Goal: Task Accomplishment & Management: Manage account settings

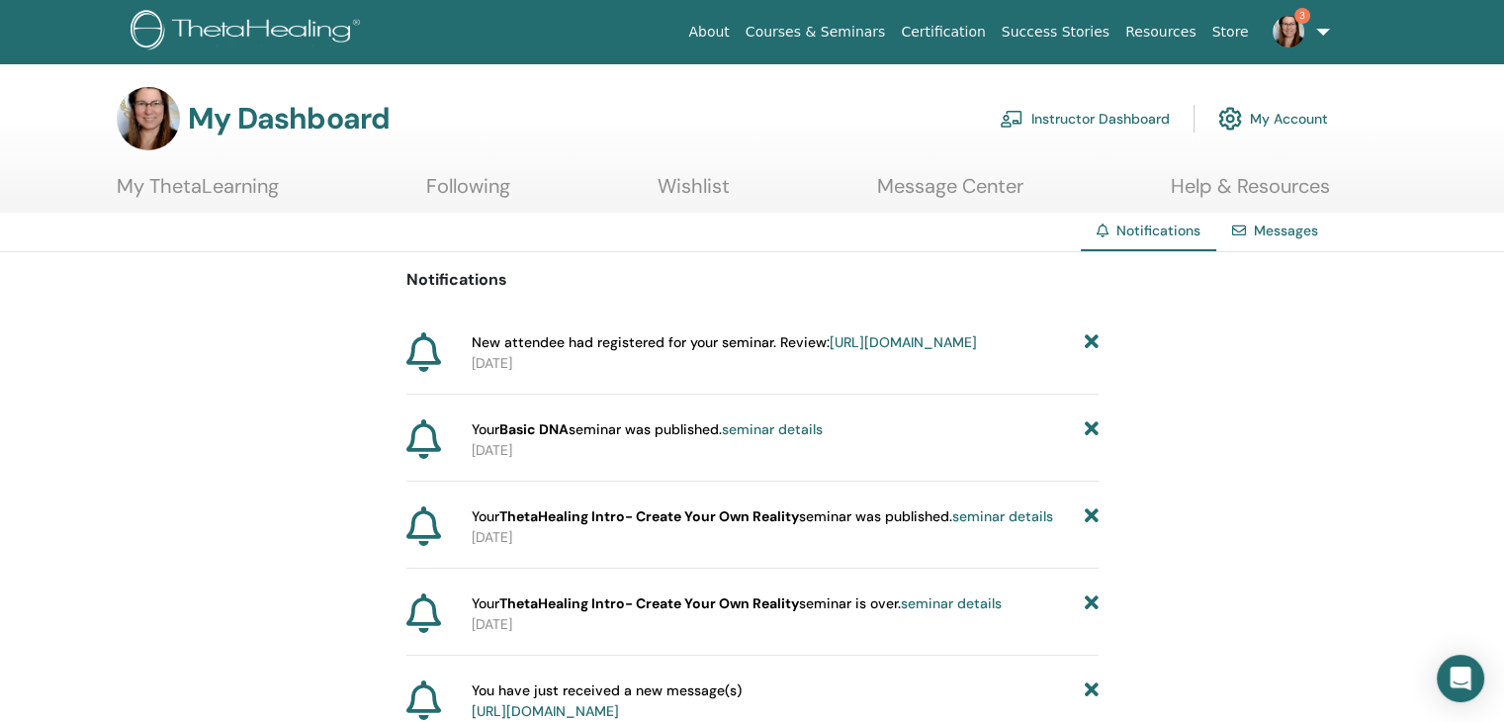
click at [1102, 116] on link "Instructor Dashboard" at bounding box center [1085, 119] width 170 height 44
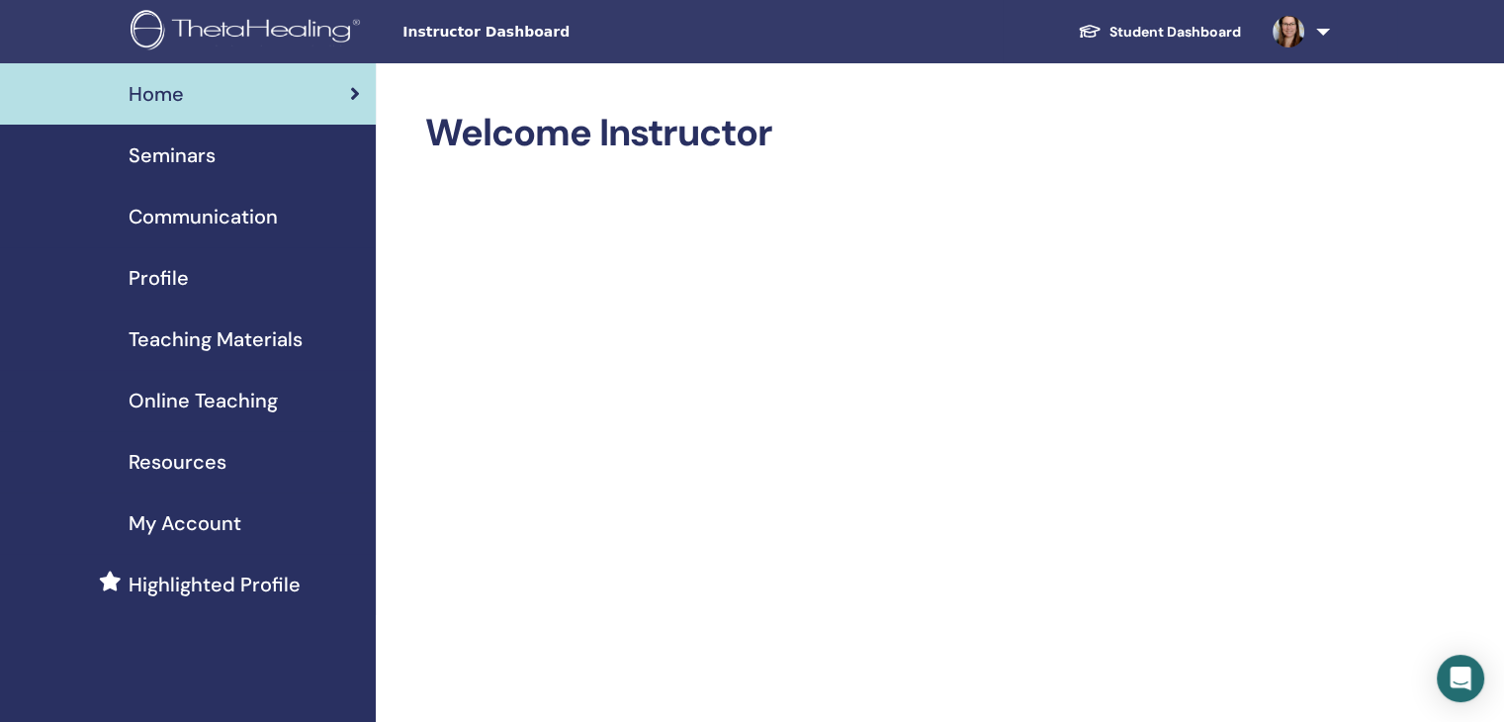
click at [187, 148] on span "Seminars" at bounding box center [172, 155] width 87 height 30
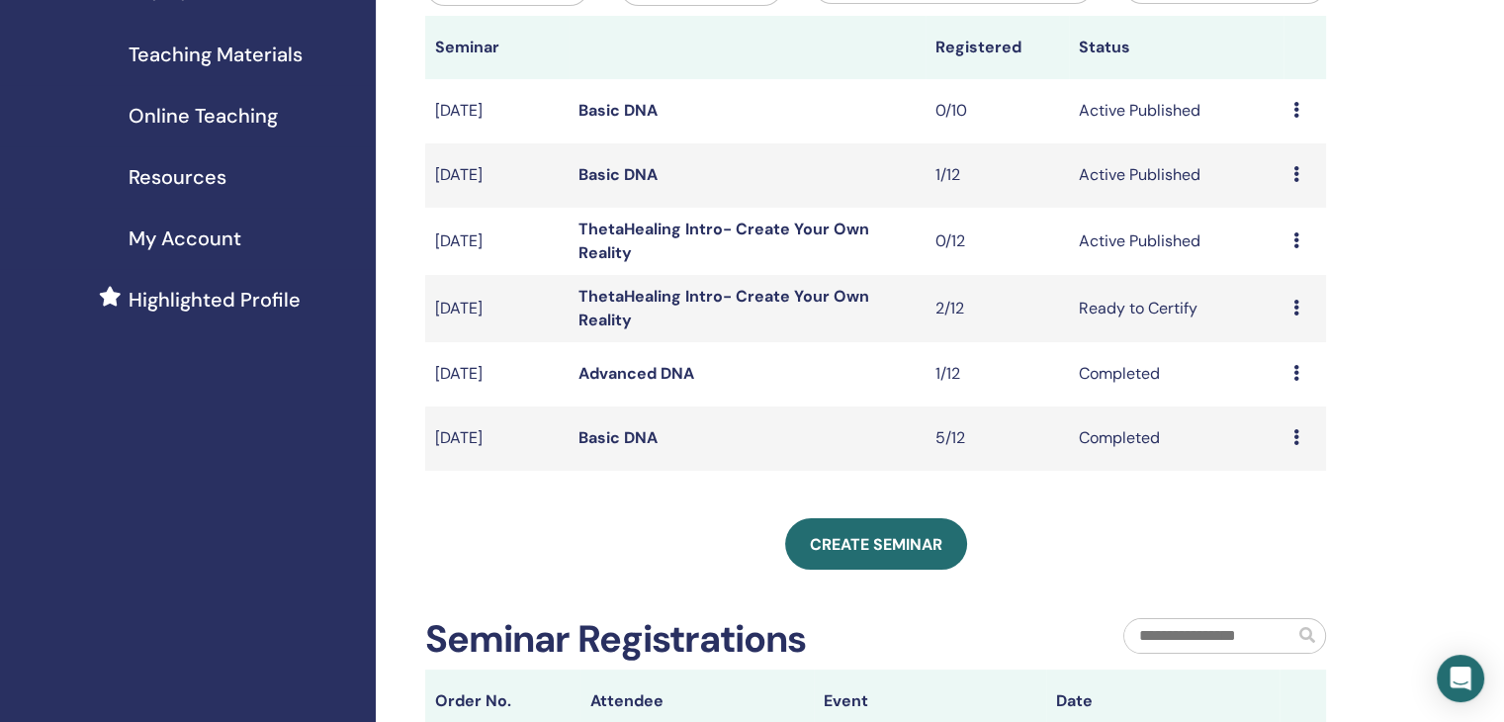
scroll to position [286, 0]
click at [642, 177] on link "Basic DNA" at bounding box center [618, 173] width 79 height 21
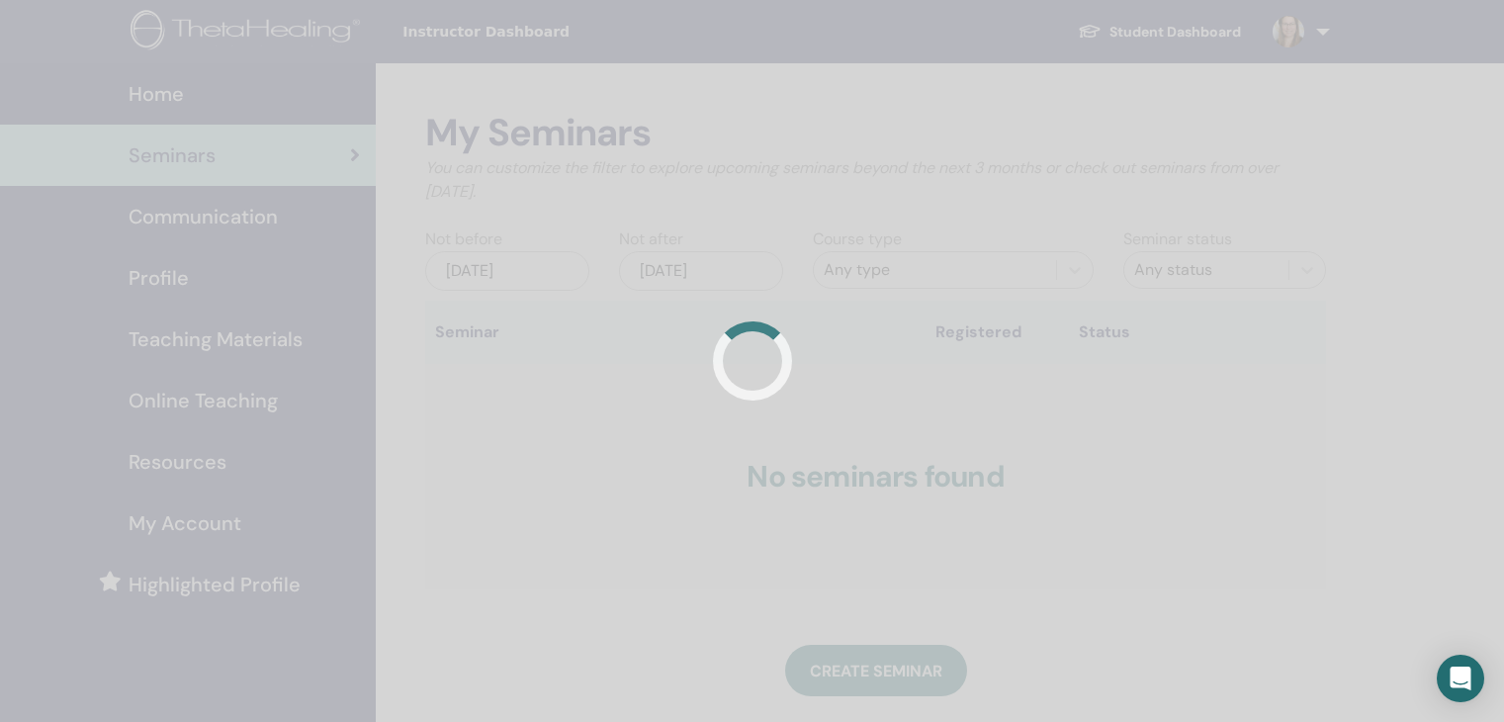
scroll to position [286, 0]
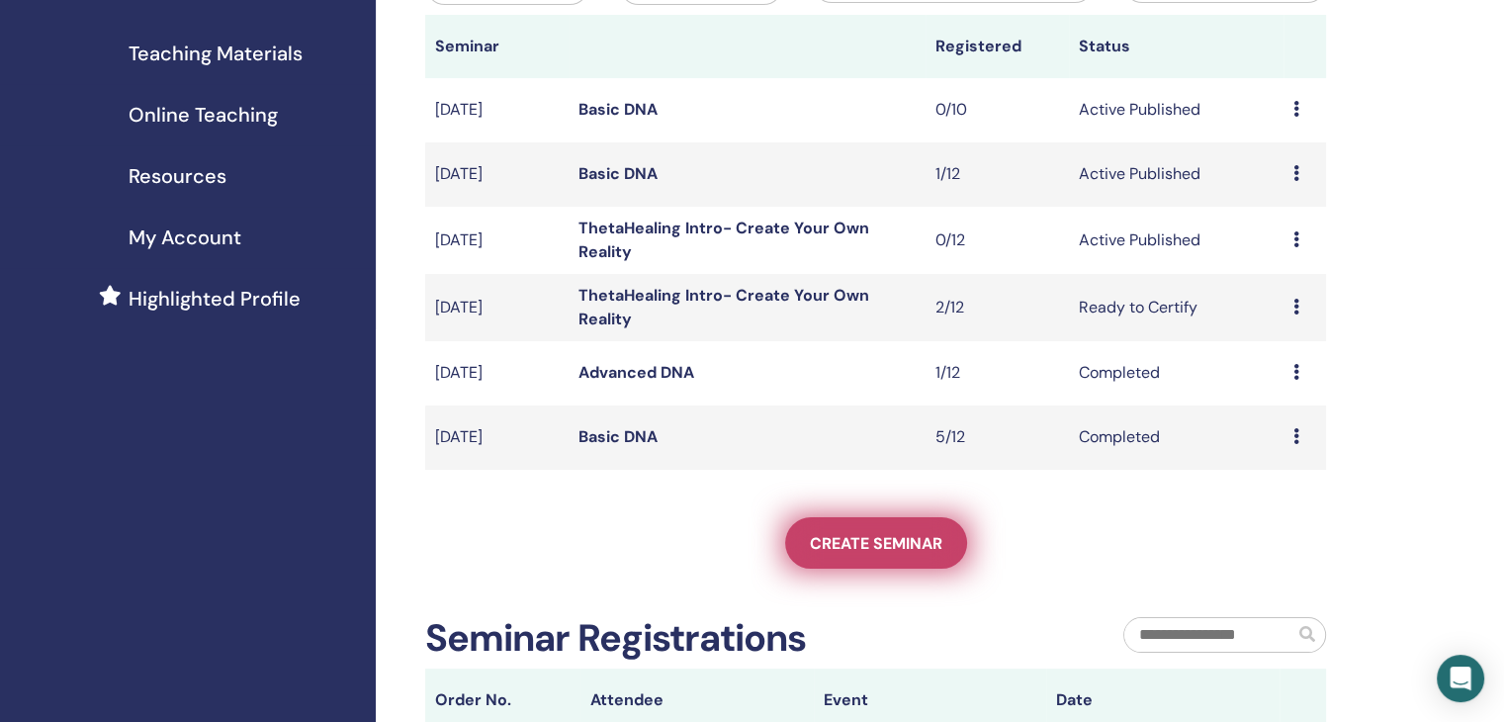
click at [890, 550] on span "Create seminar" at bounding box center [876, 543] width 133 height 21
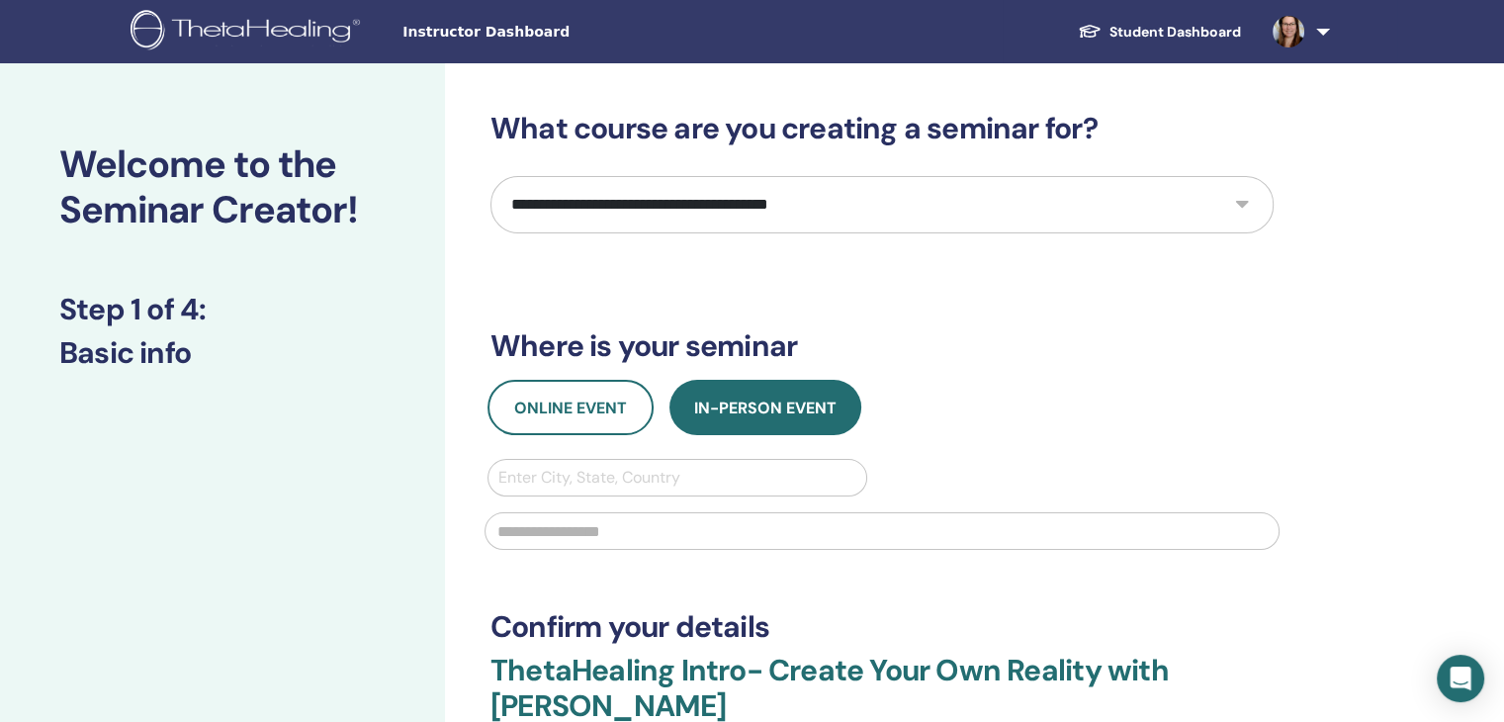
click at [797, 189] on select "**********" at bounding box center [882, 204] width 783 height 57
select select "*"
click at [491, 176] on select "**********" at bounding box center [882, 204] width 783 height 57
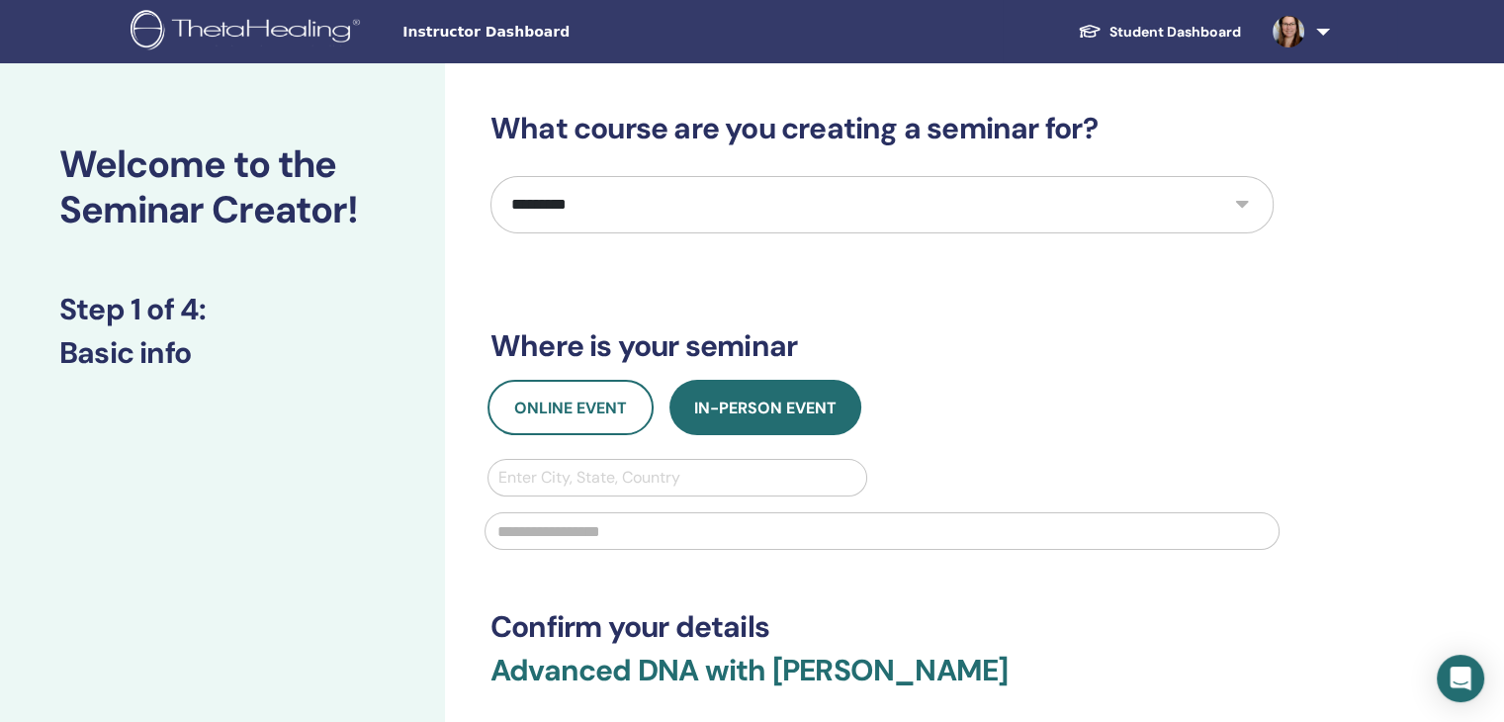
click at [625, 522] on input "text" at bounding box center [882, 531] width 795 height 38
click at [648, 478] on div at bounding box center [678, 478] width 358 height 28
type input "***"
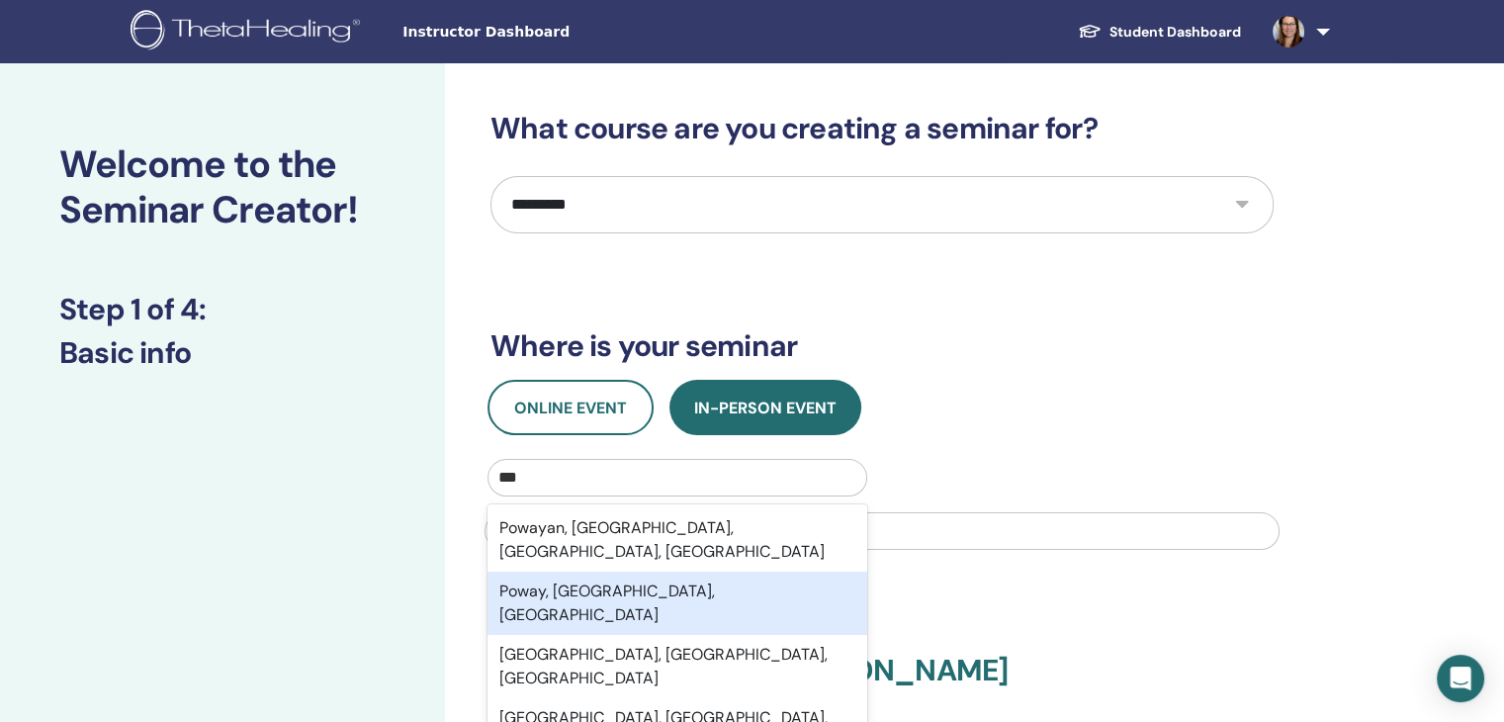
click at [607, 579] on div "Poway, CA, USA" at bounding box center [678, 603] width 380 height 63
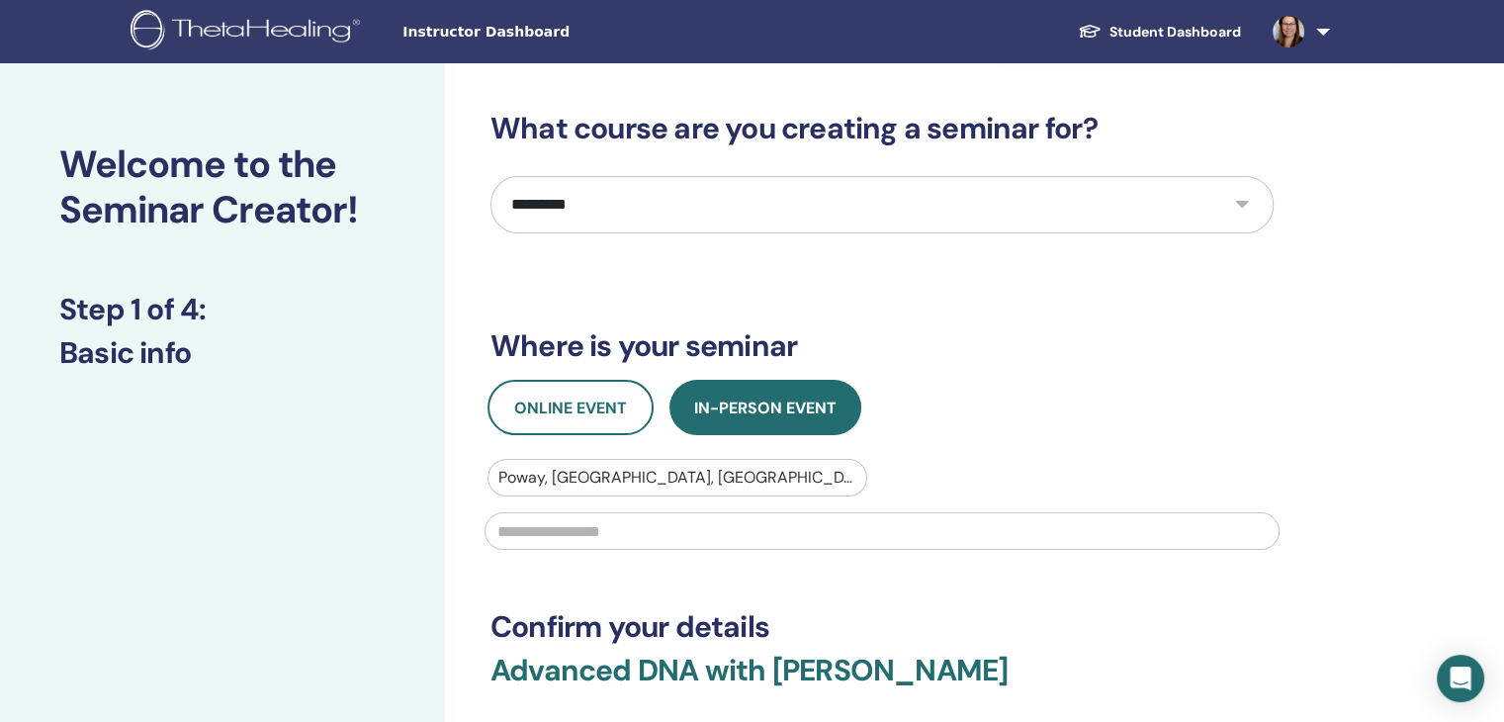
click at [646, 540] on input "text" at bounding box center [882, 531] width 795 height 38
type input "**********"
click at [857, 616] on h3 "Confirm your details" at bounding box center [882, 627] width 783 height 36
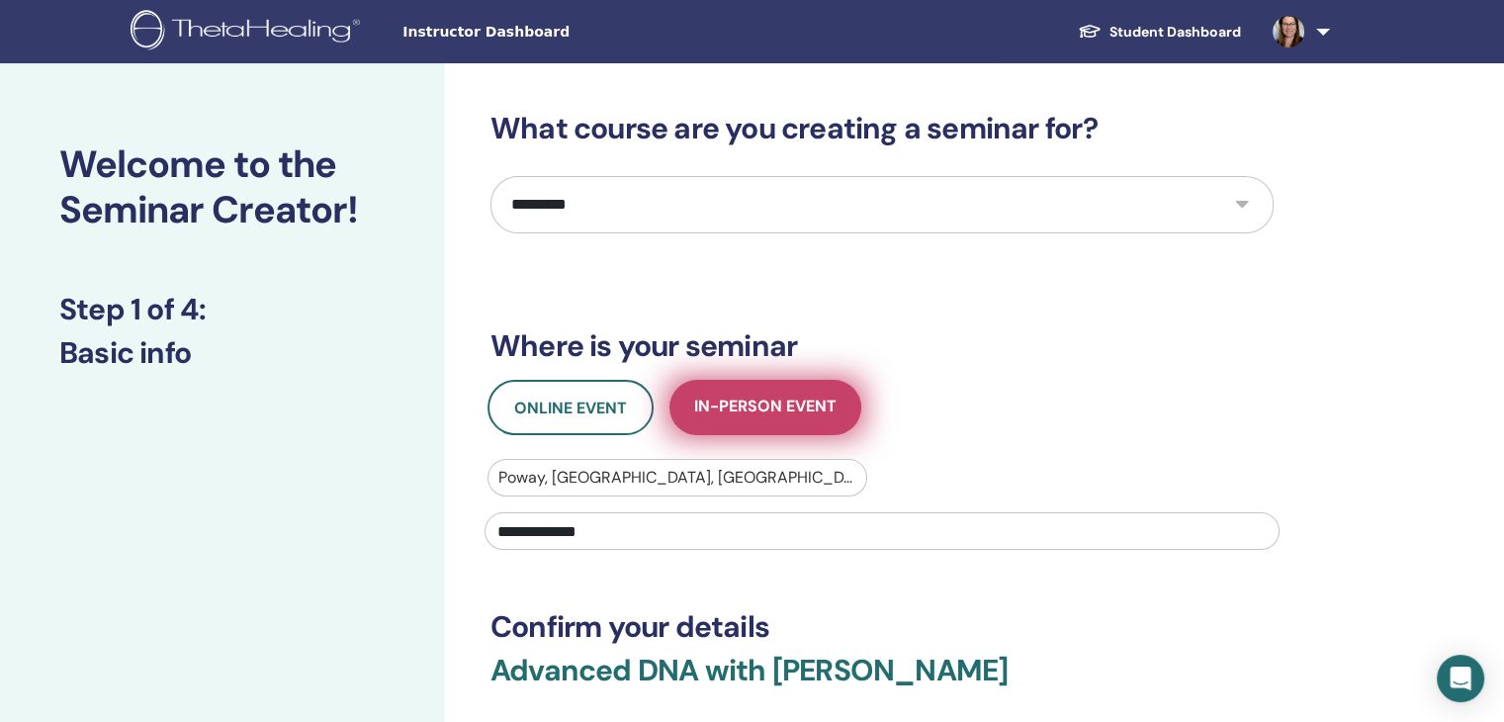
click at [801, 408] on span "In-Person Event" at bounding box center [765, 408] width 142 height 25
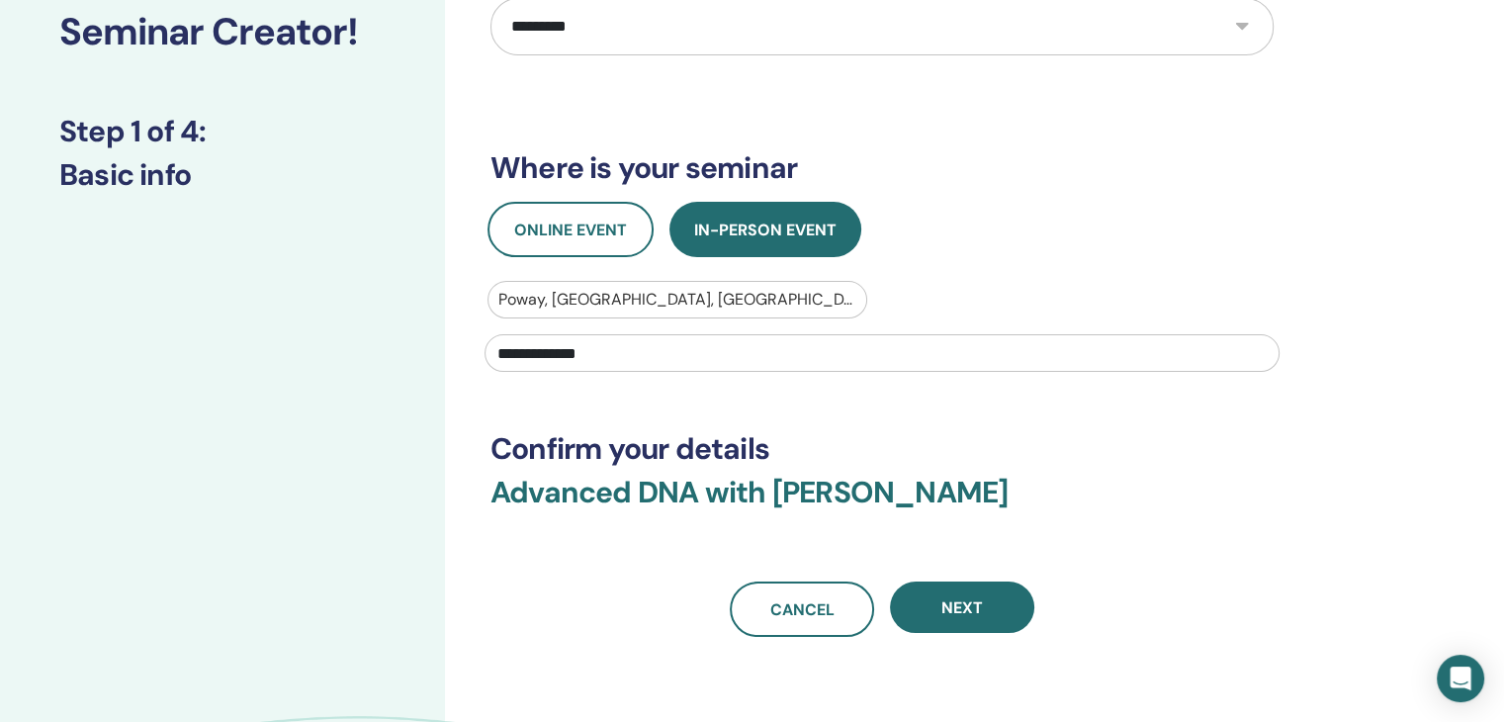
scroll to position [190, 0]
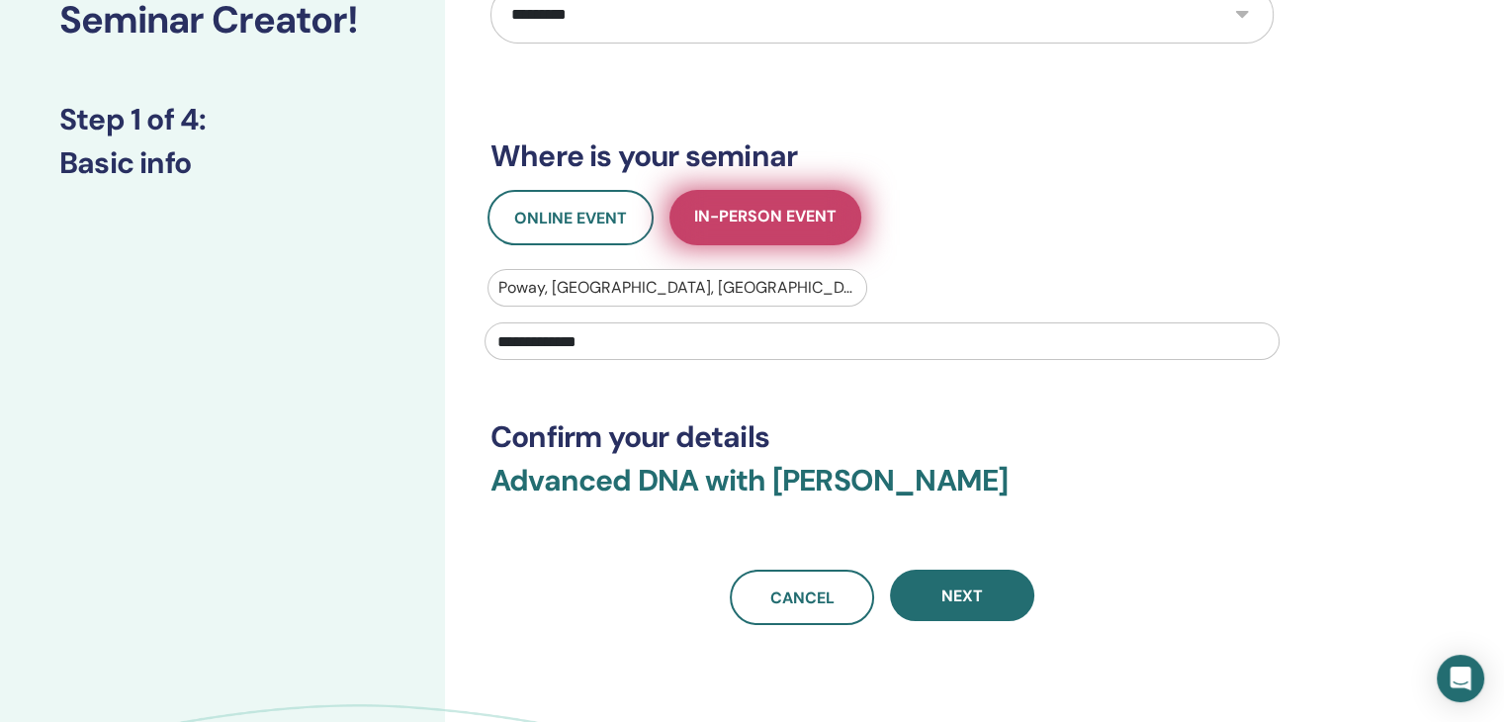
click at [770, 221] on span "In-Person Event" at bounding box center [765, 218] width 142 height 25
click at [731, 215] on span "In-Person Event" at bounding box center [765, 218] width 142 height 25
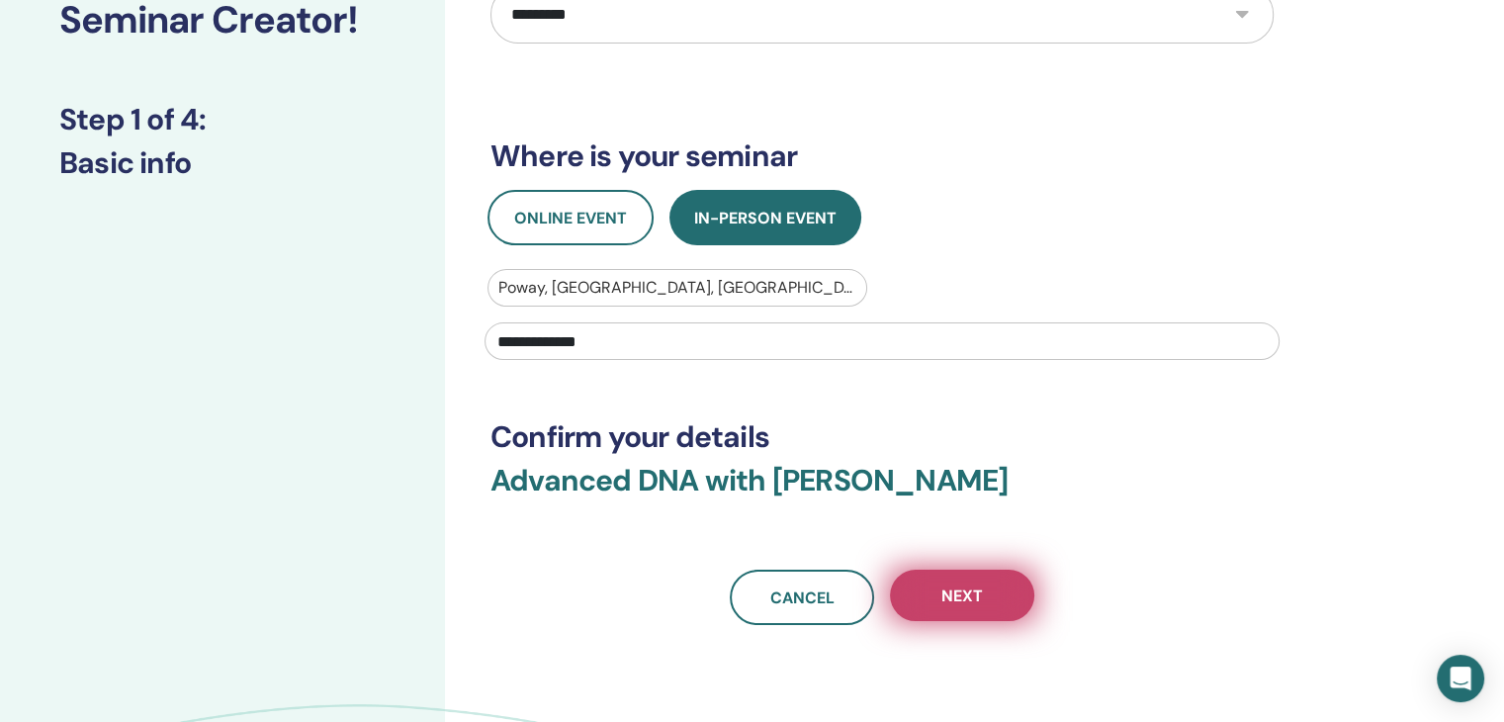
click at [977, 597] on span "Next" at bounding box center [963, 596] width 42 height 21
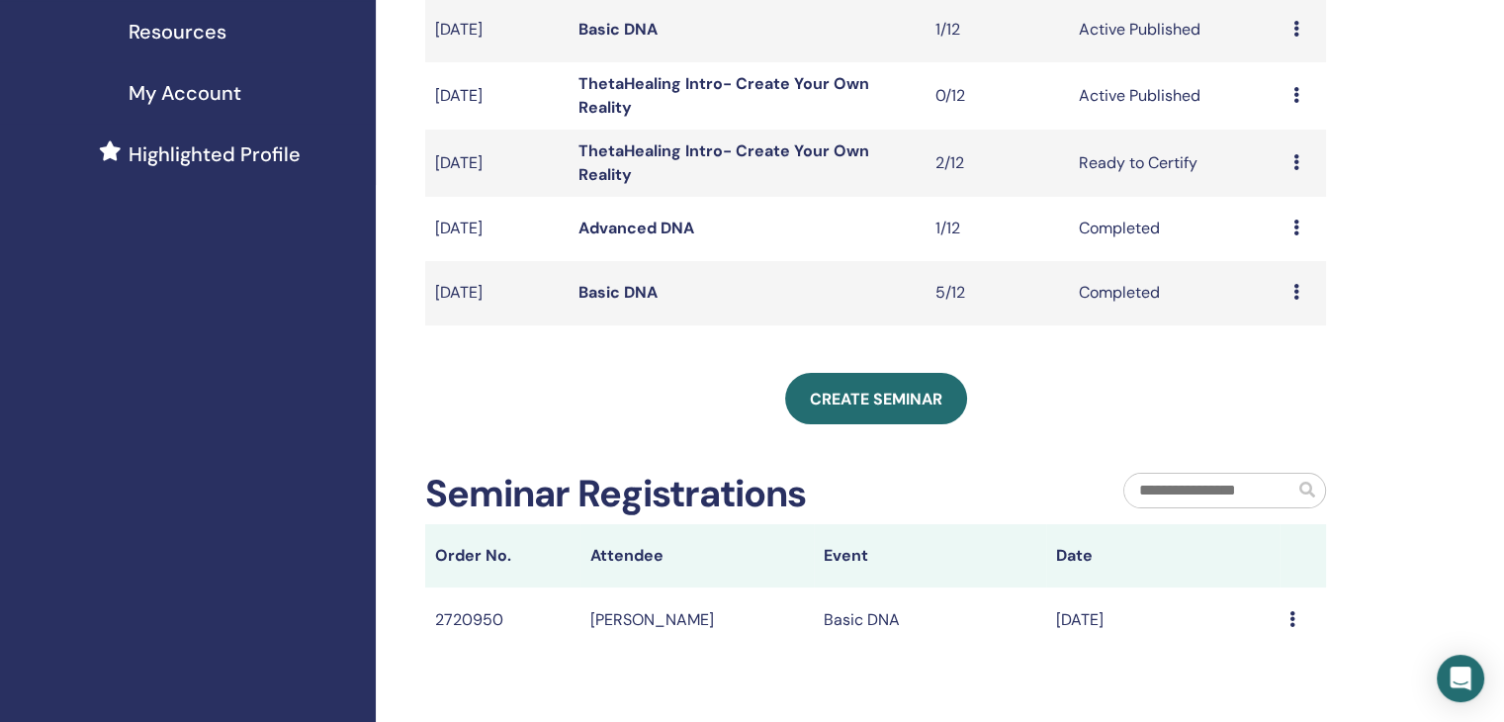
scroll to position [471, 0]
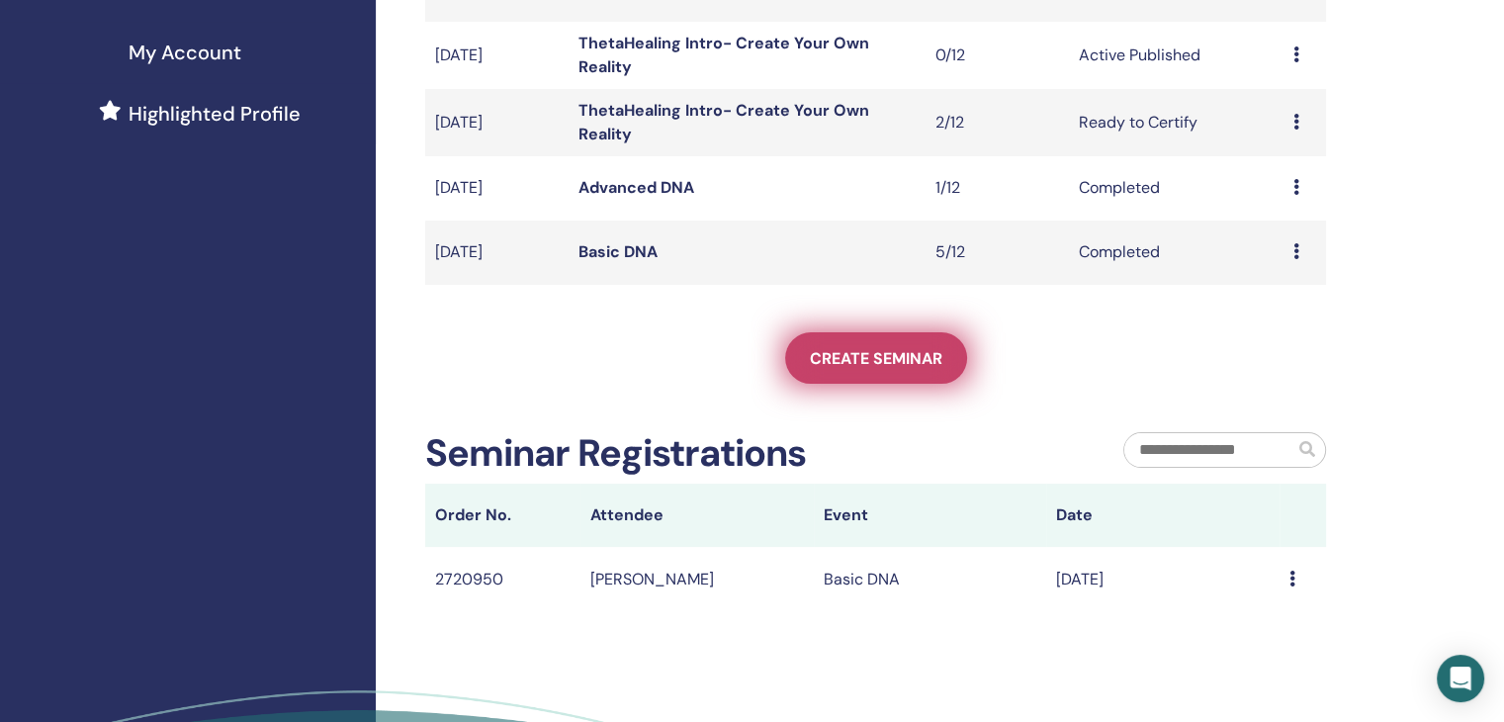
click at [901, 354] on span "Create seminar" at bounding box center [876, 358] width 133 height 21
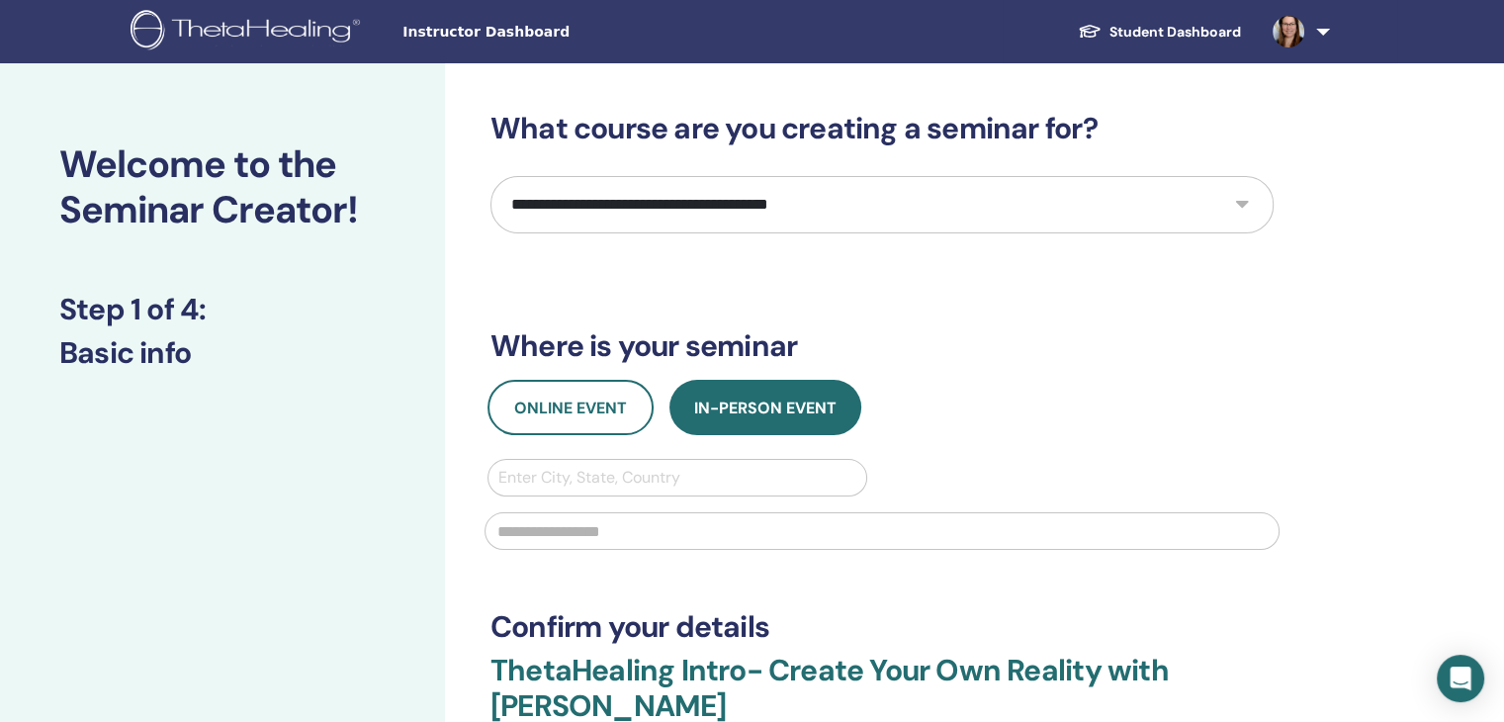
click at [735, 185] on select "**********" at bounding box center [882, 204] width 783 height 57
select select "*"
click at [491, 176] on select "**********" at bounding box center [882, 204] width 783 height 57
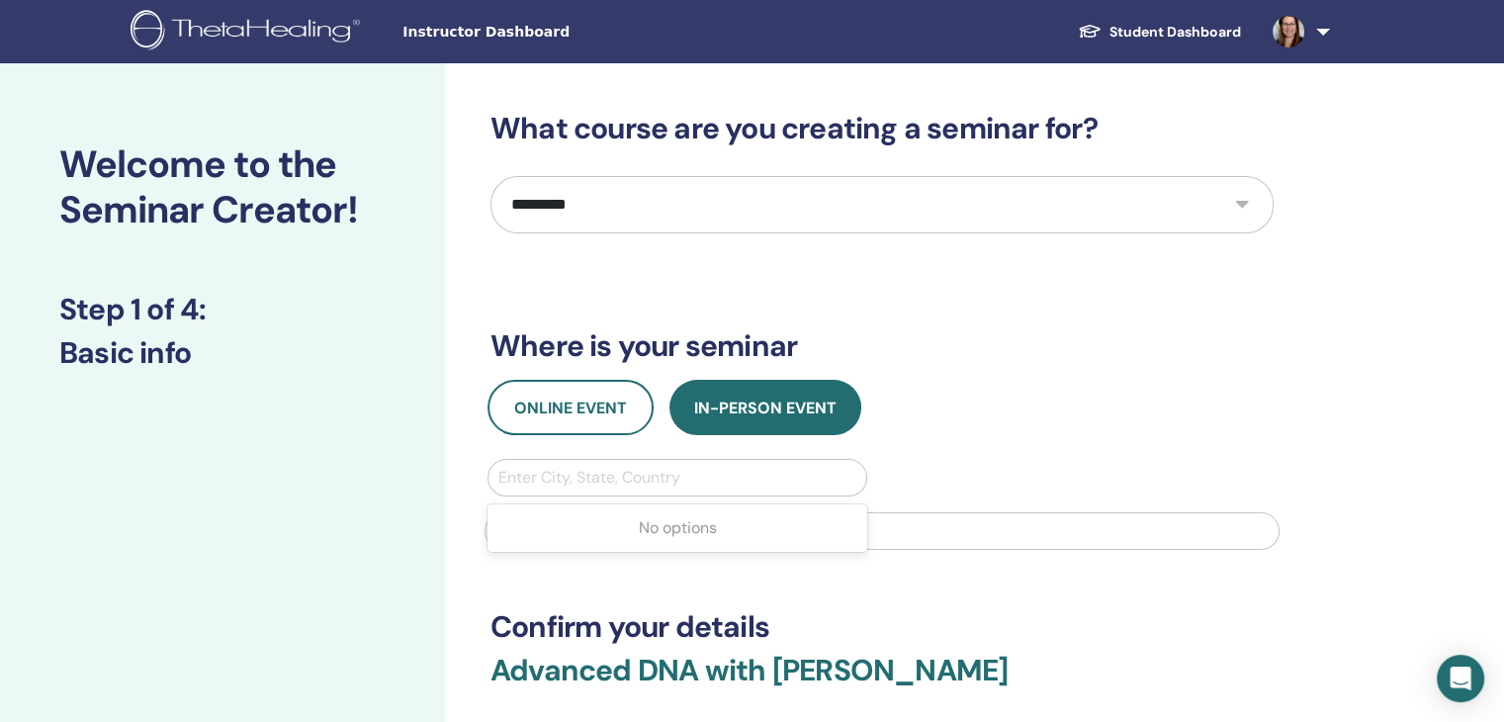
click at [640, 483] on div at bounding box center [678, 478] width 358 height 28
type input "*****"
click at [640, 483] on div at bounding box center [678, 478] width 358 height 28
type input "***"
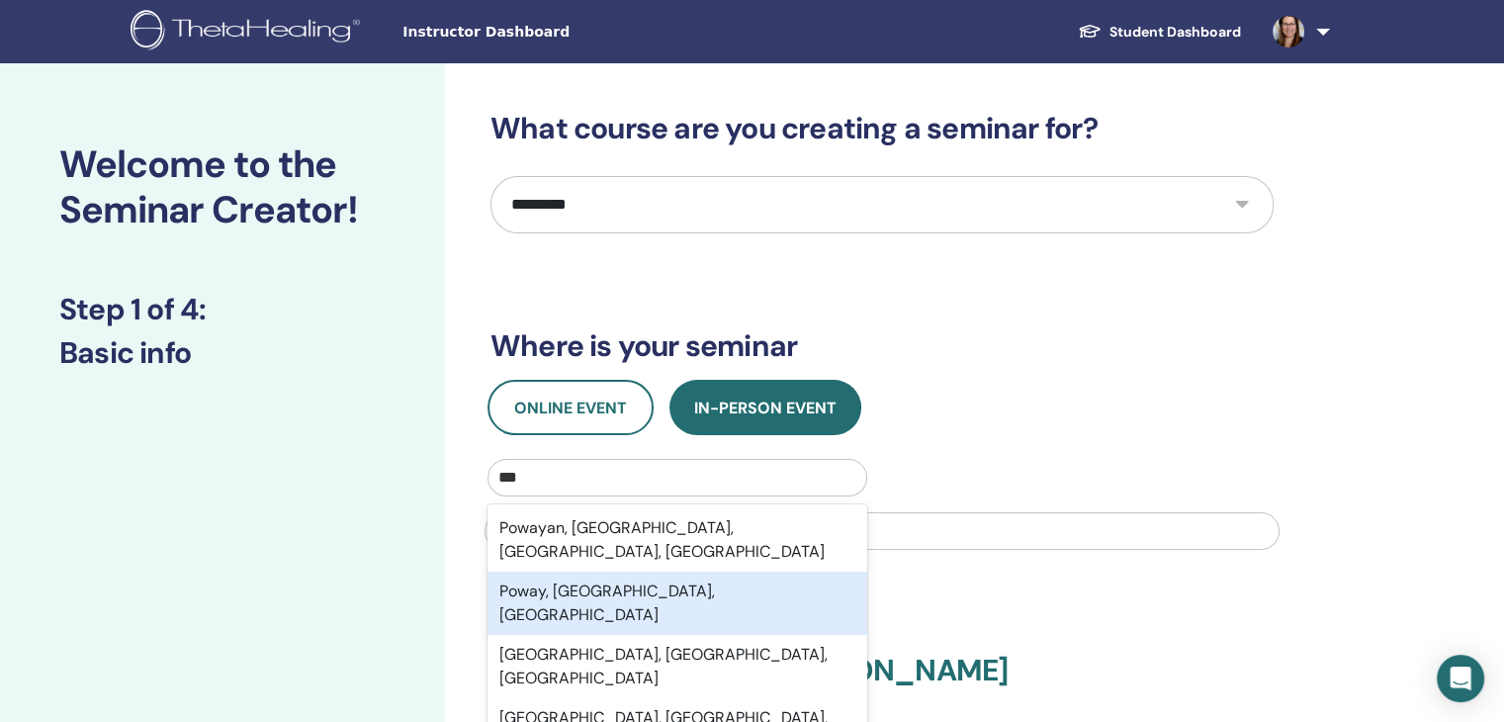
click at [601, 572] on div "Poway, CA, USA" at bounding box center [678, 603] width 380 height 63
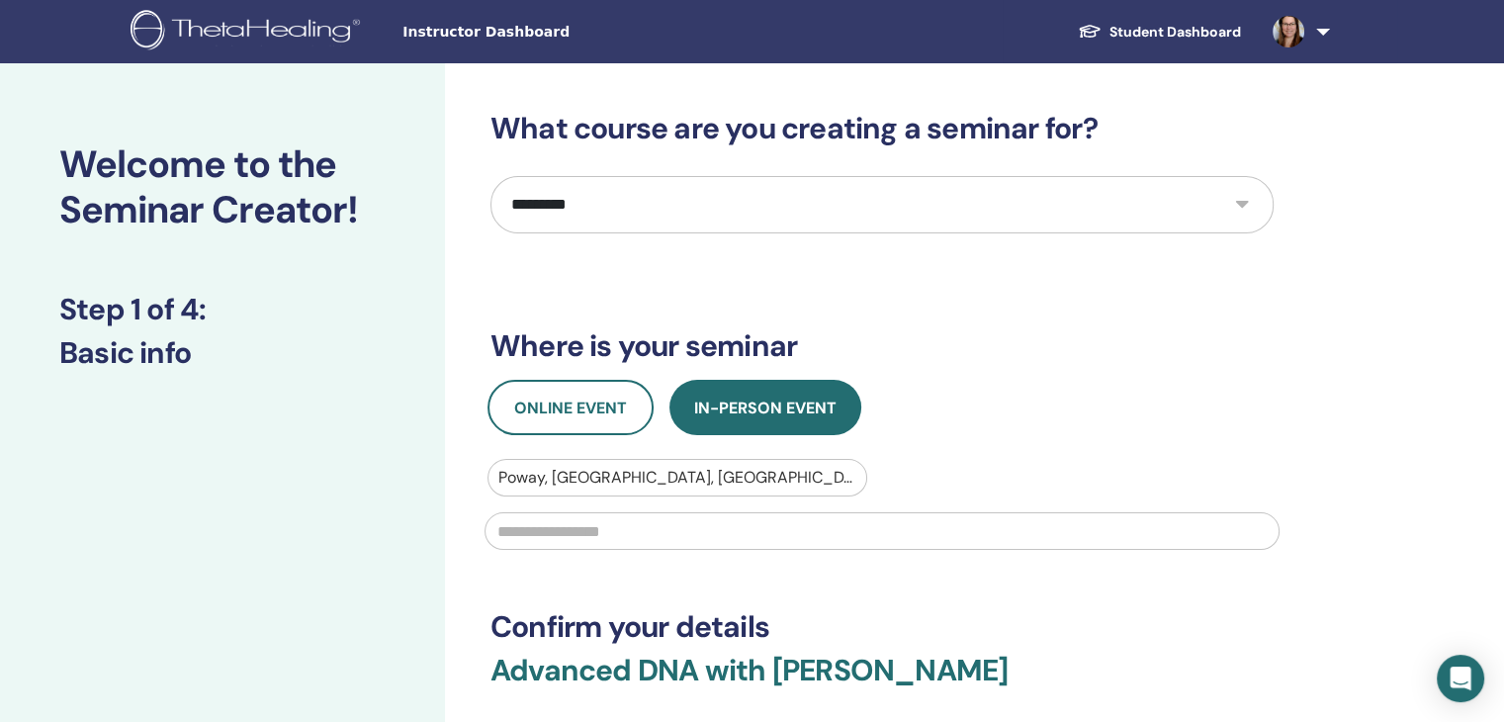
click at [585, 532] on input "text" at bounding box center [882, 531] width 795 height 38
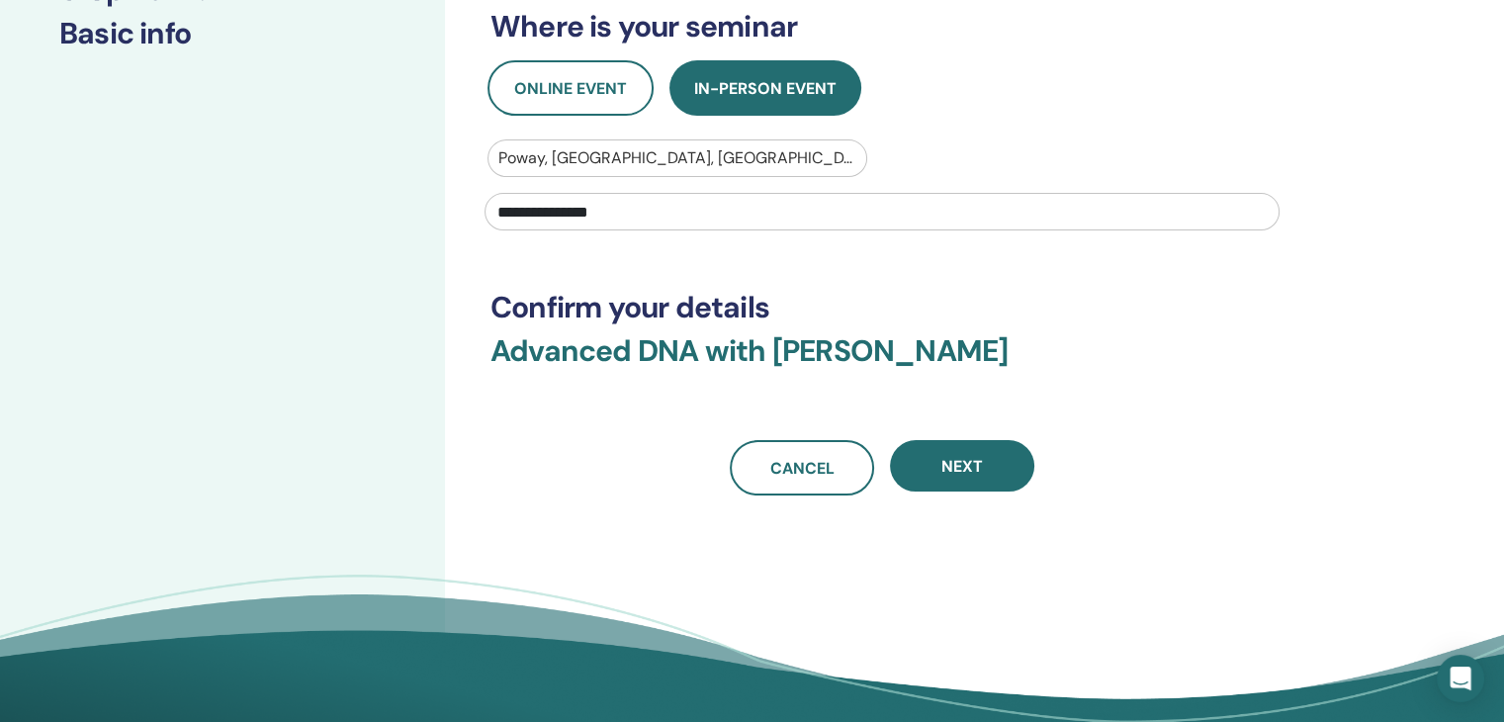
scroll to position [331, 0]
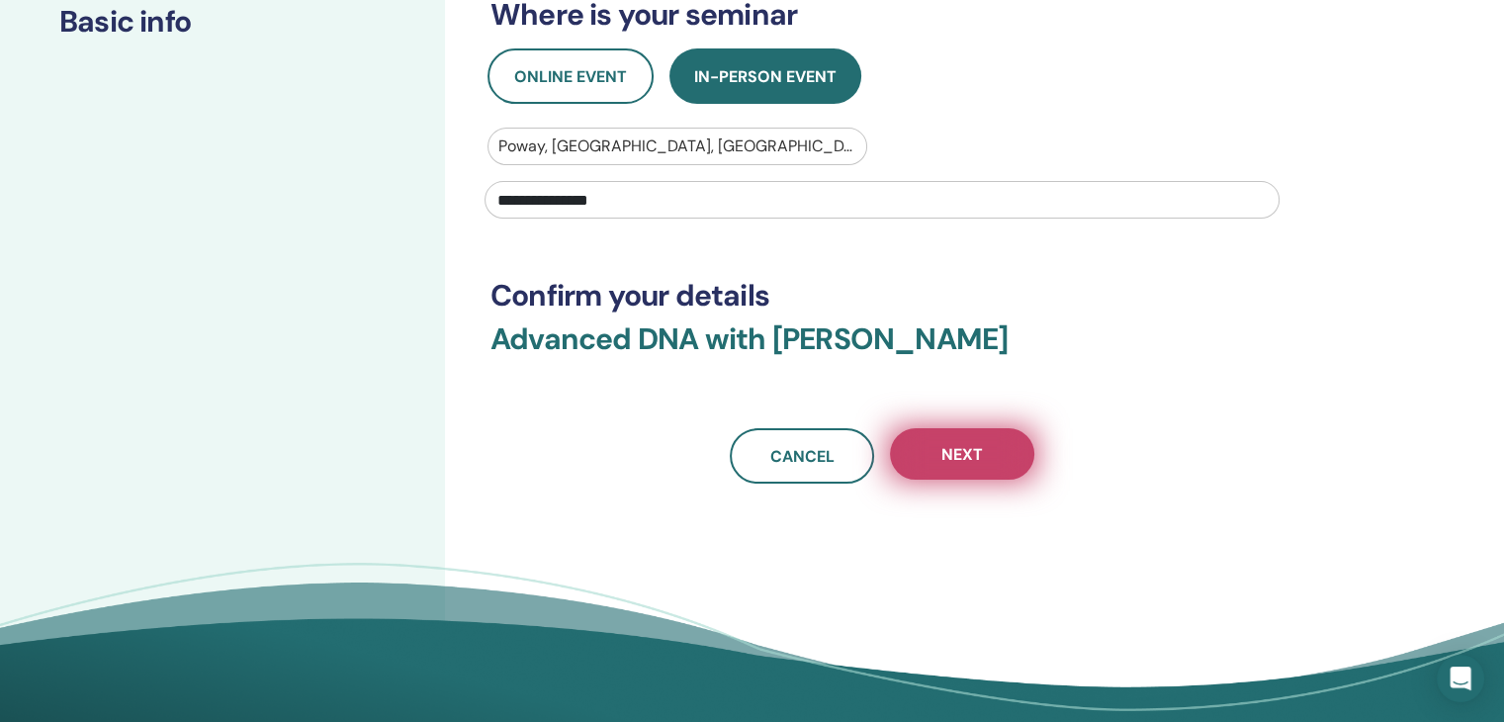
type input "**********"
click at [981, 467] on button "Next" at bounding box center [962, 453] width 144 height 51
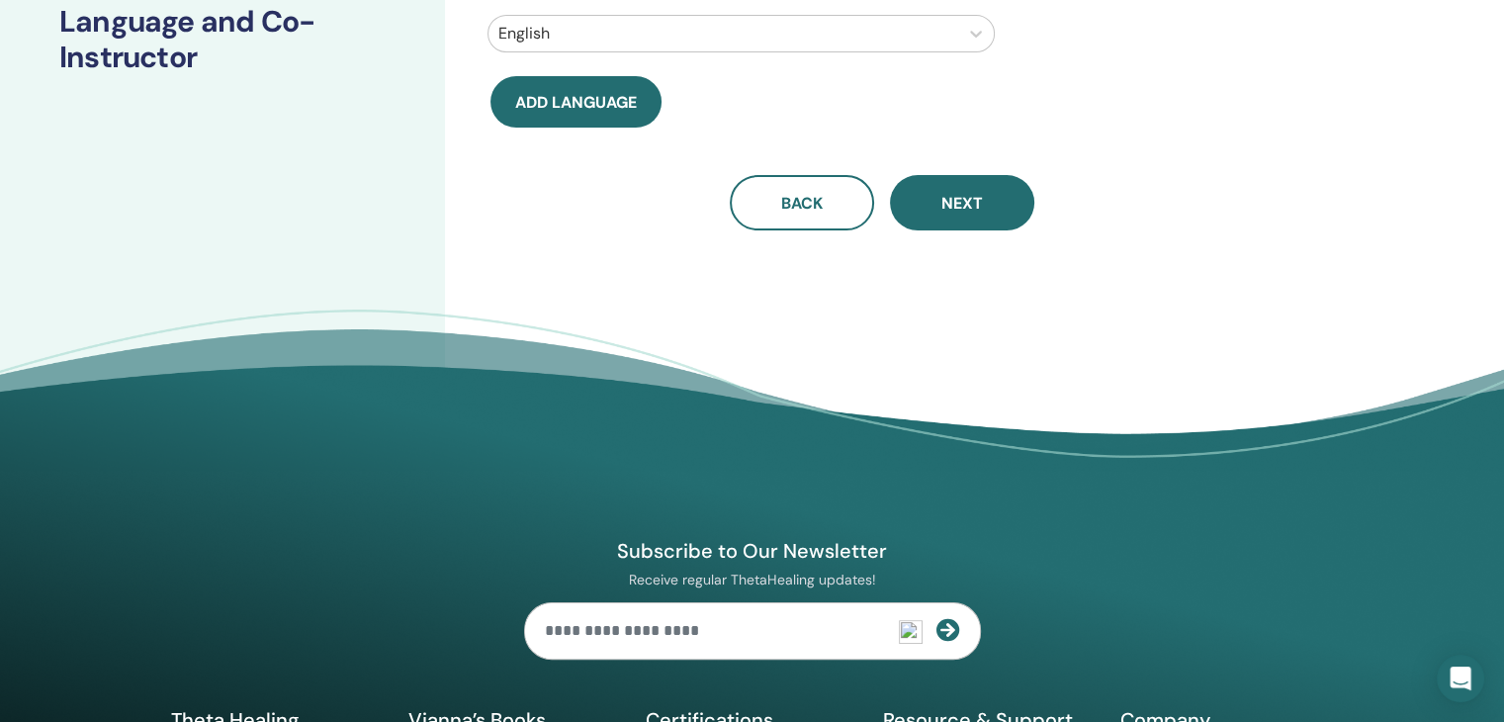
click at [1497, 153] on div "Set up you seminar Step 2 of 4 : Language and Co-Instructor Will you have a co-…" at bounding box center [752, 119] width 1504 height 775
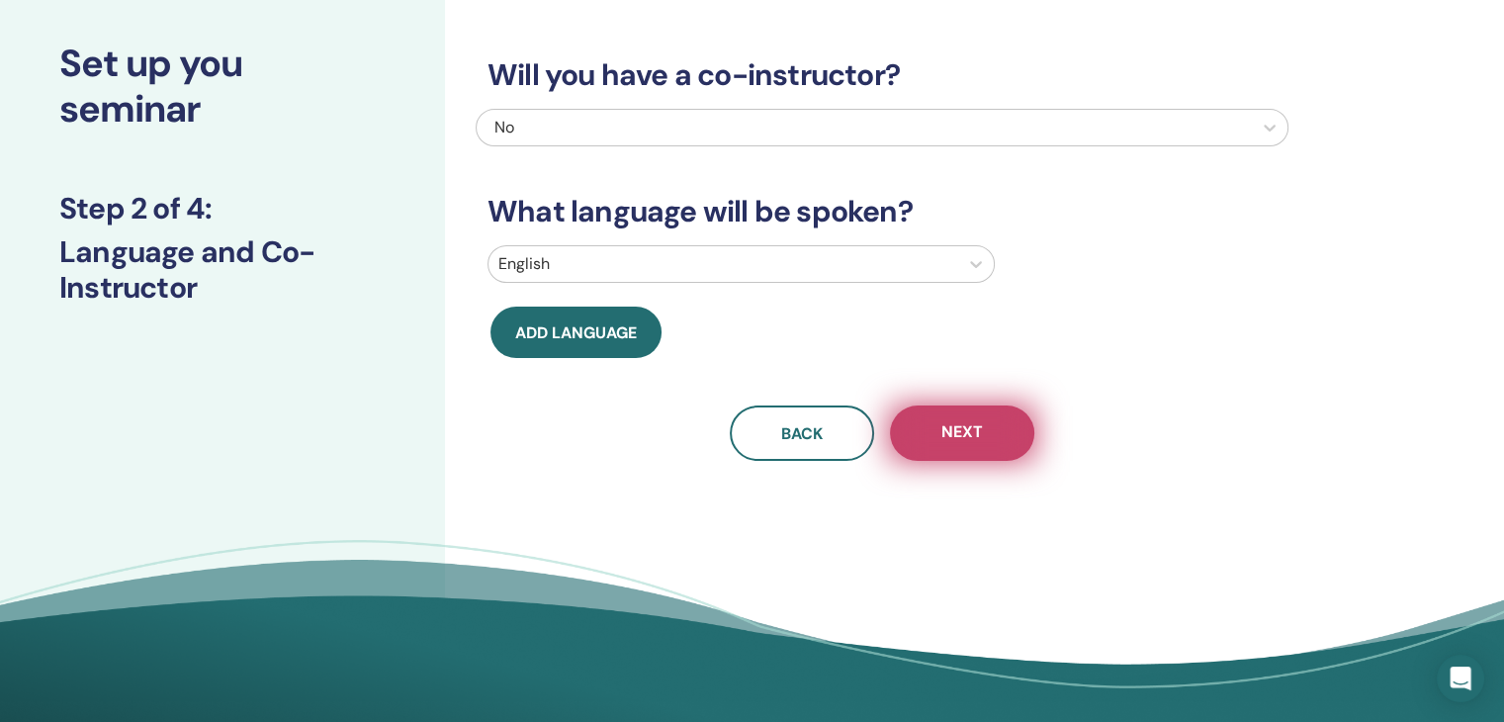
click at [996, 432] on button "Next" at bounding box center [962, 433] width 144 height 55
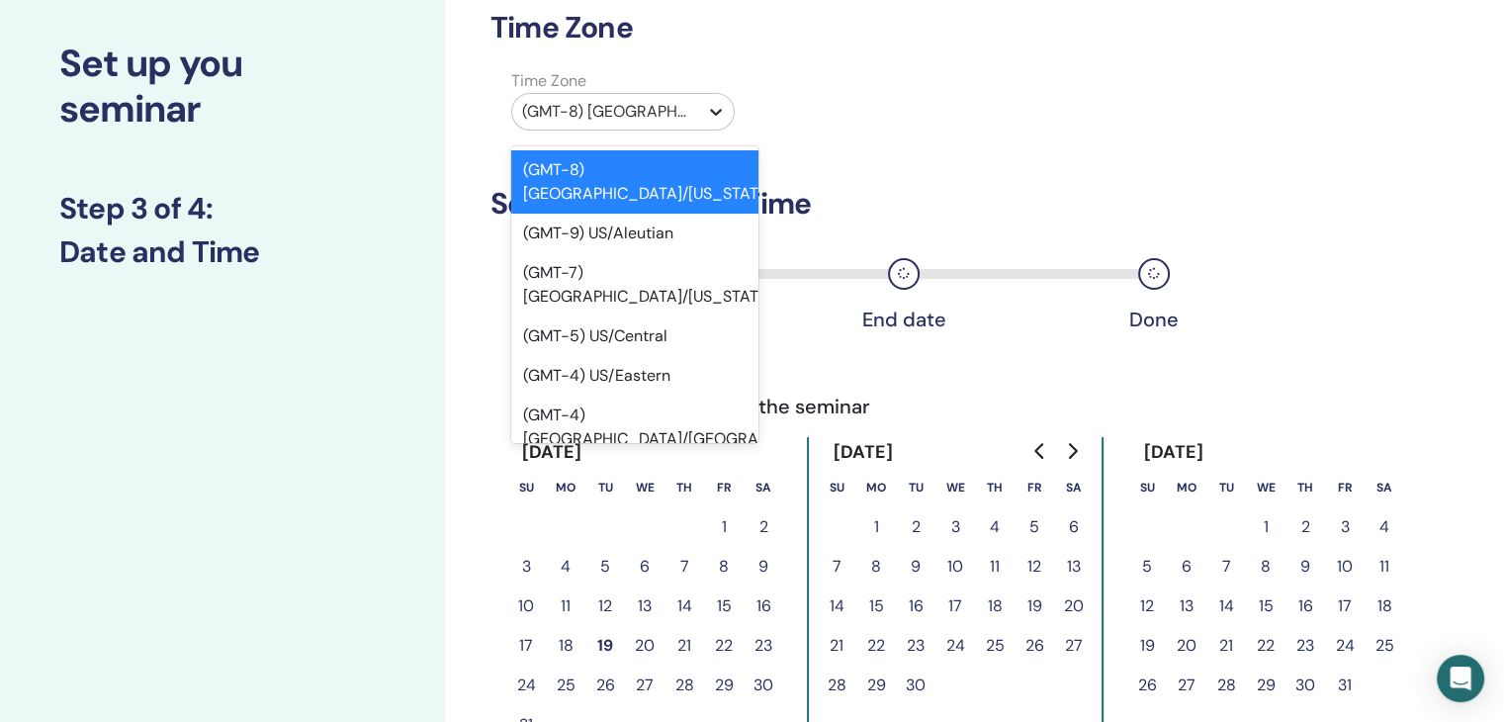
click at [706, 111] on icon at bounding box center [716, 112] width 20 height 20
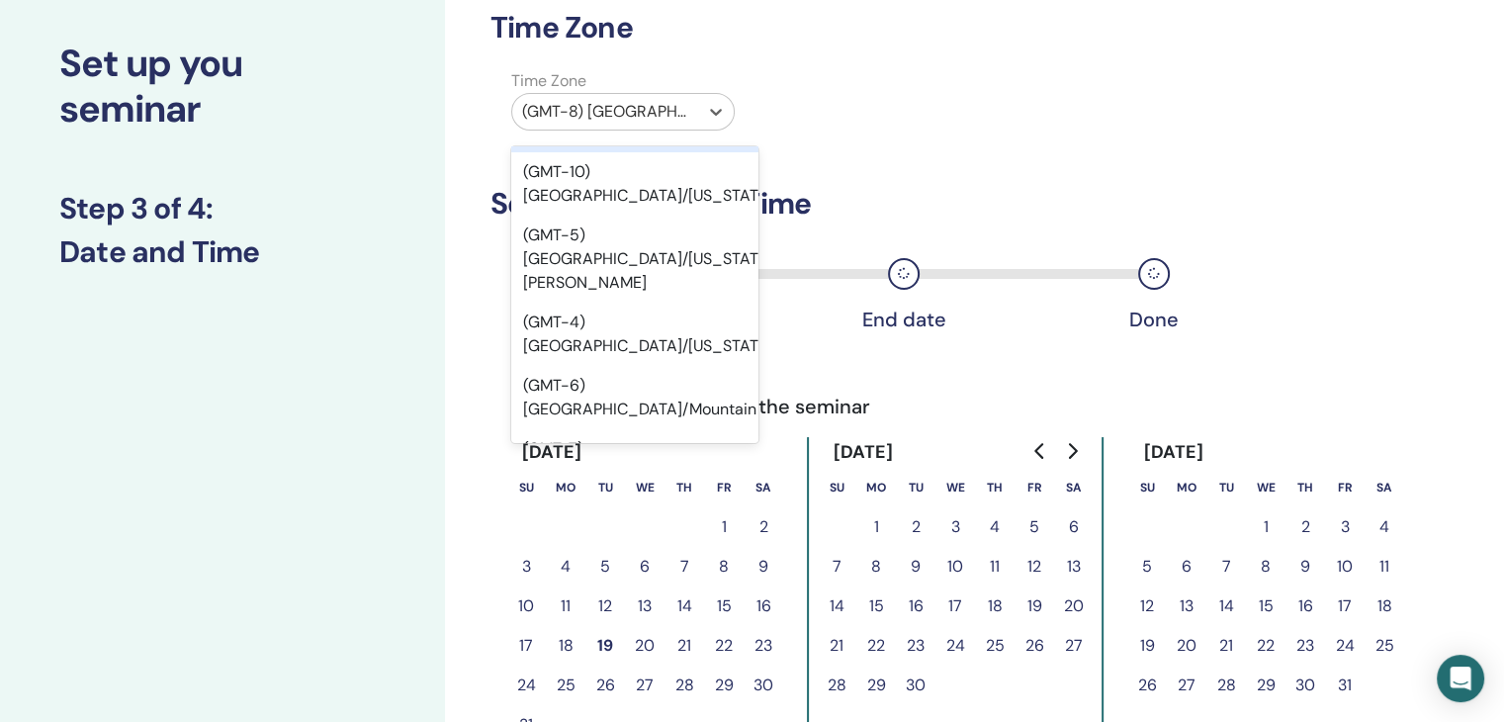
scroll to position [356, 0]
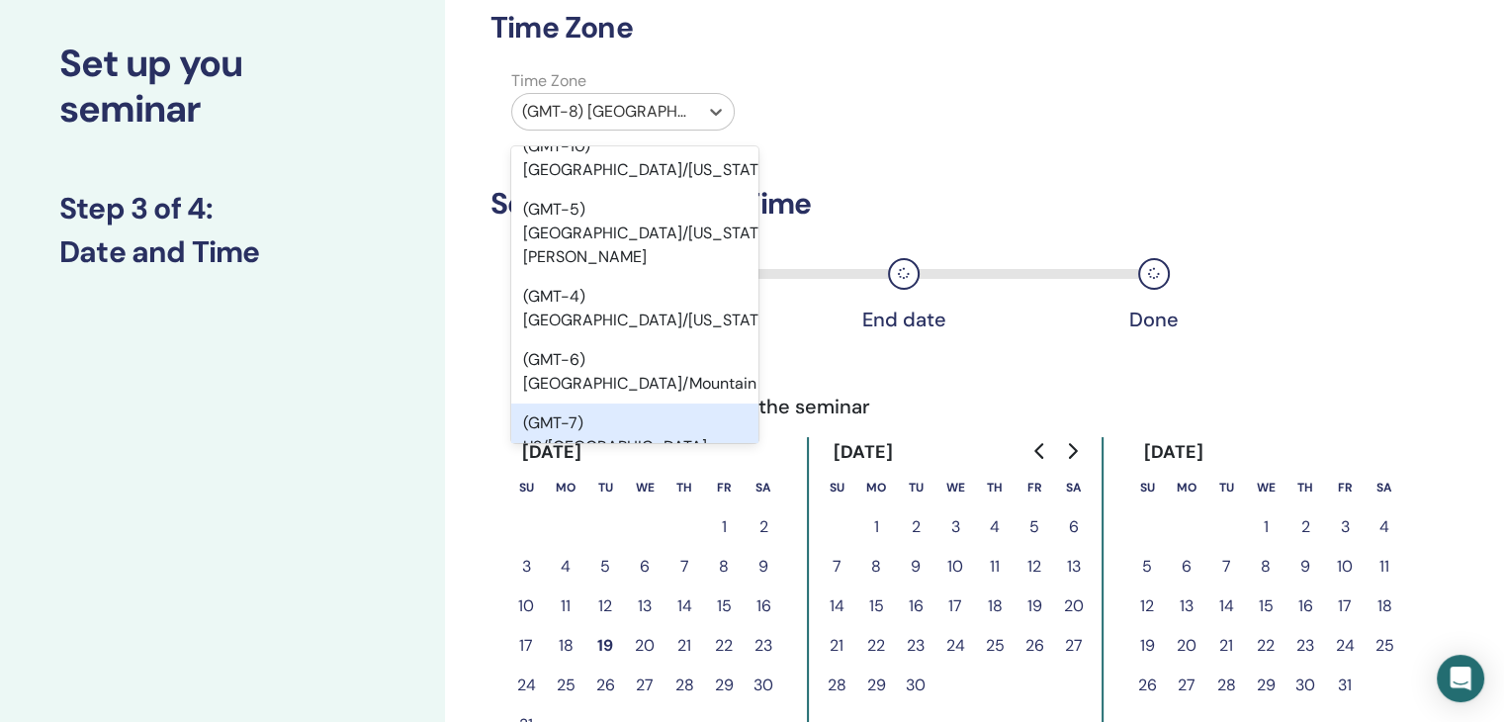
click at [641, 404] on div "(GMT-7) US/Pacific" at bounding box center [634, 435] width 247 height 63
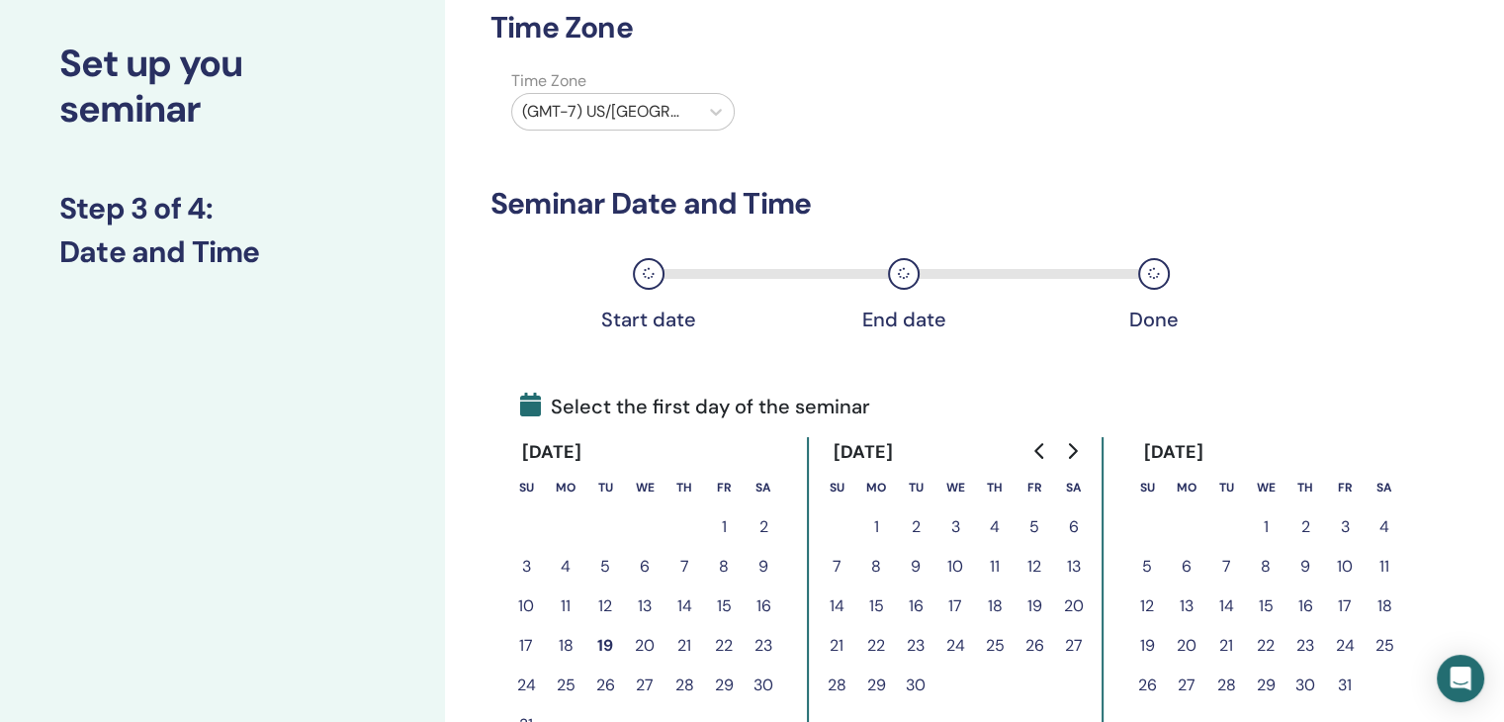
click at [912, 606] on button "16" at bounding box center [916, 607] width 40 height 40
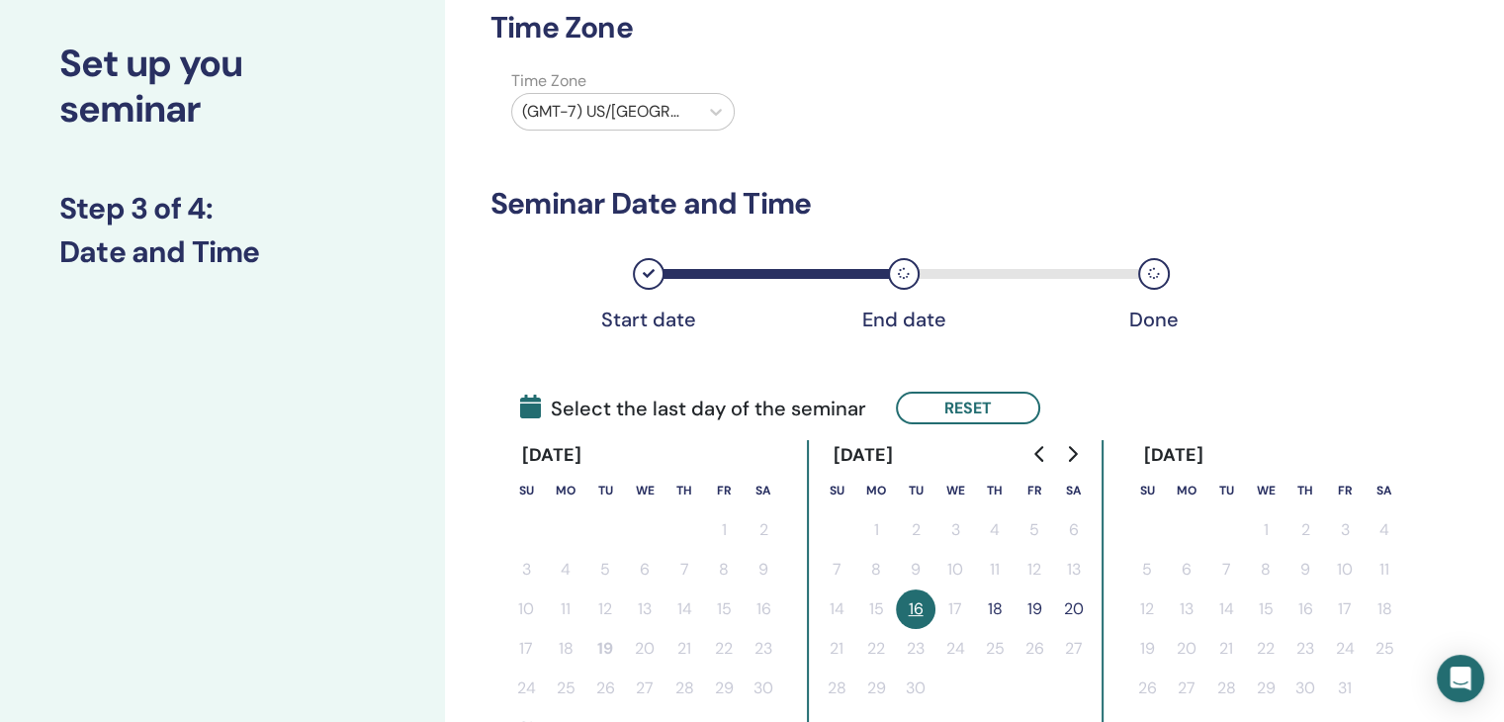
click at [1001, 604] on button "18" at bounding box center [995, 610] width 40 height 40
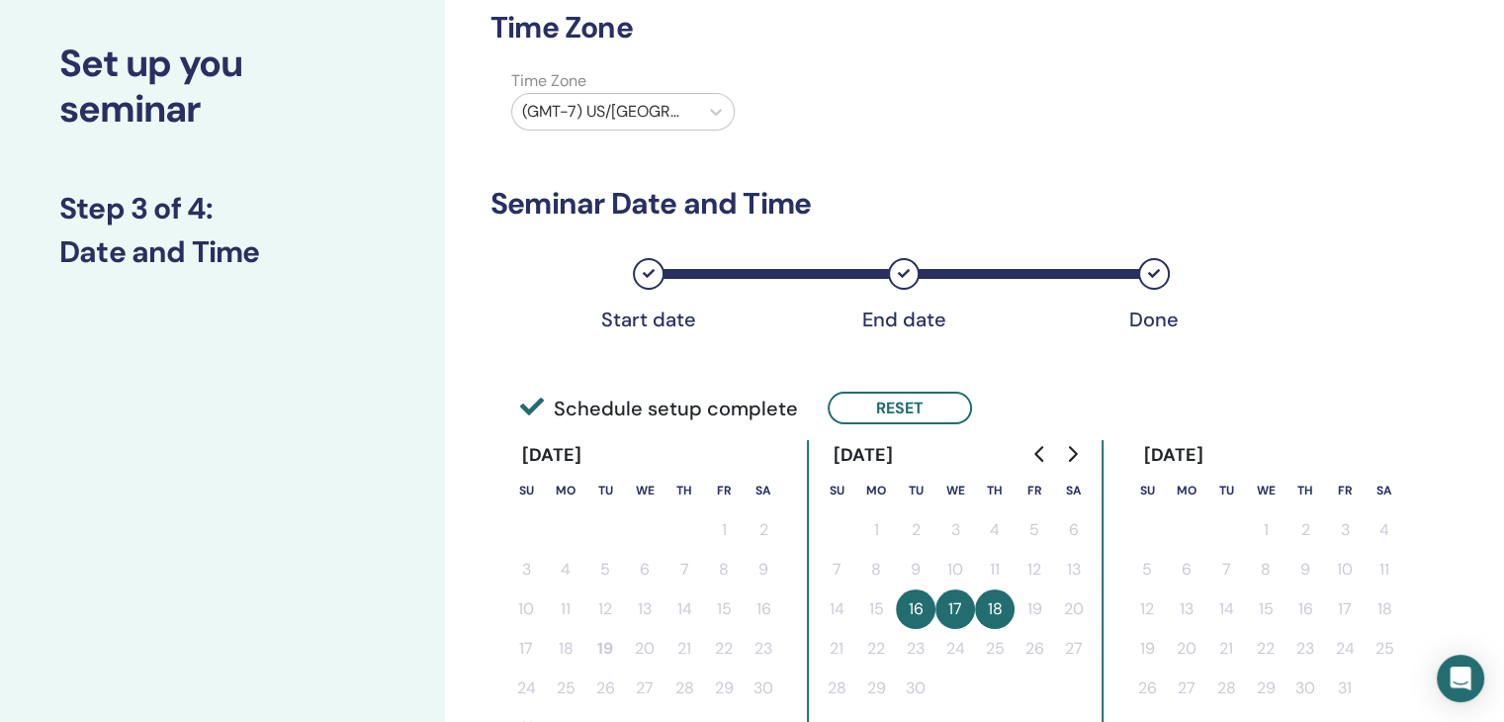
scroll to position [732, 0]
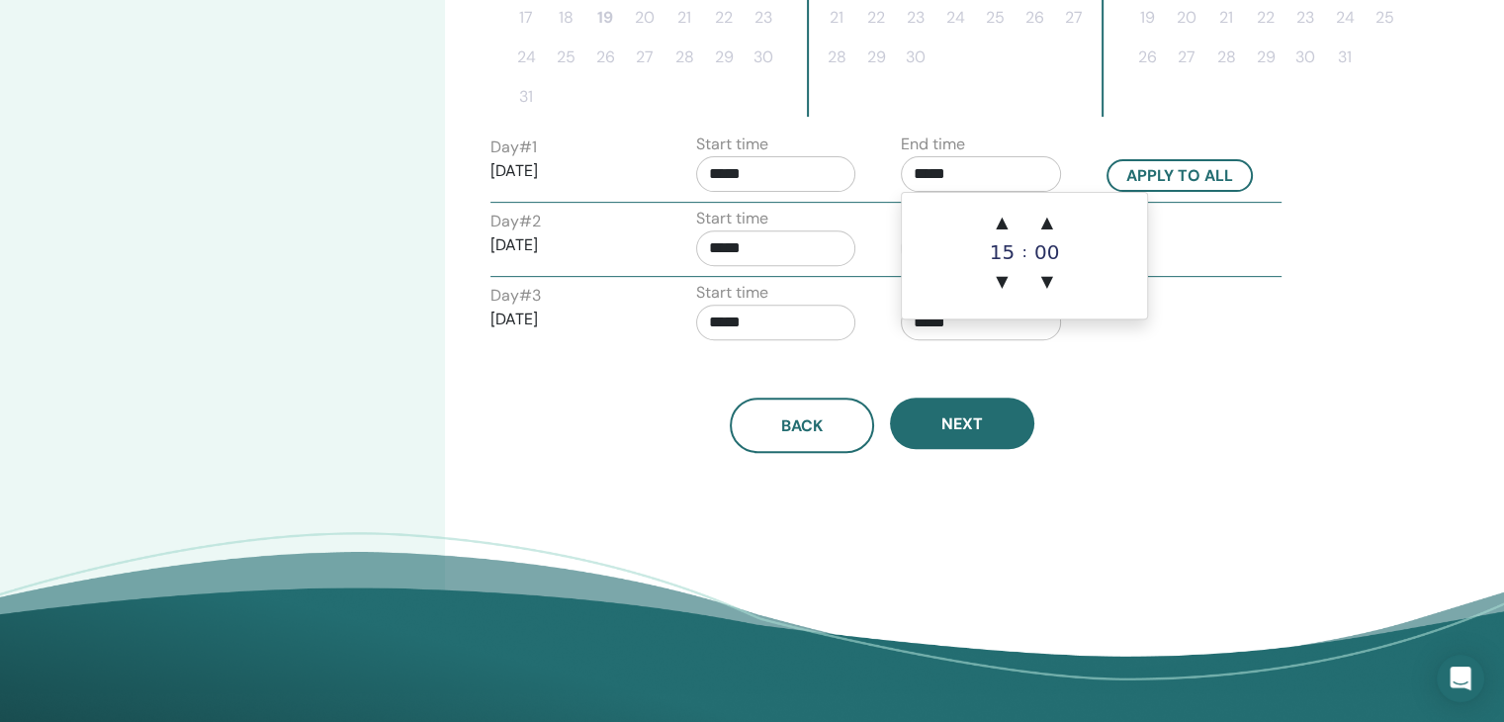
click at [955, 170] on input "*****" at bounding box center [981, 174] width 160 height 36
click at [1005, 223] on span "▲" at bounding box center [1002, 223] width 40 height 40
type input "*****"
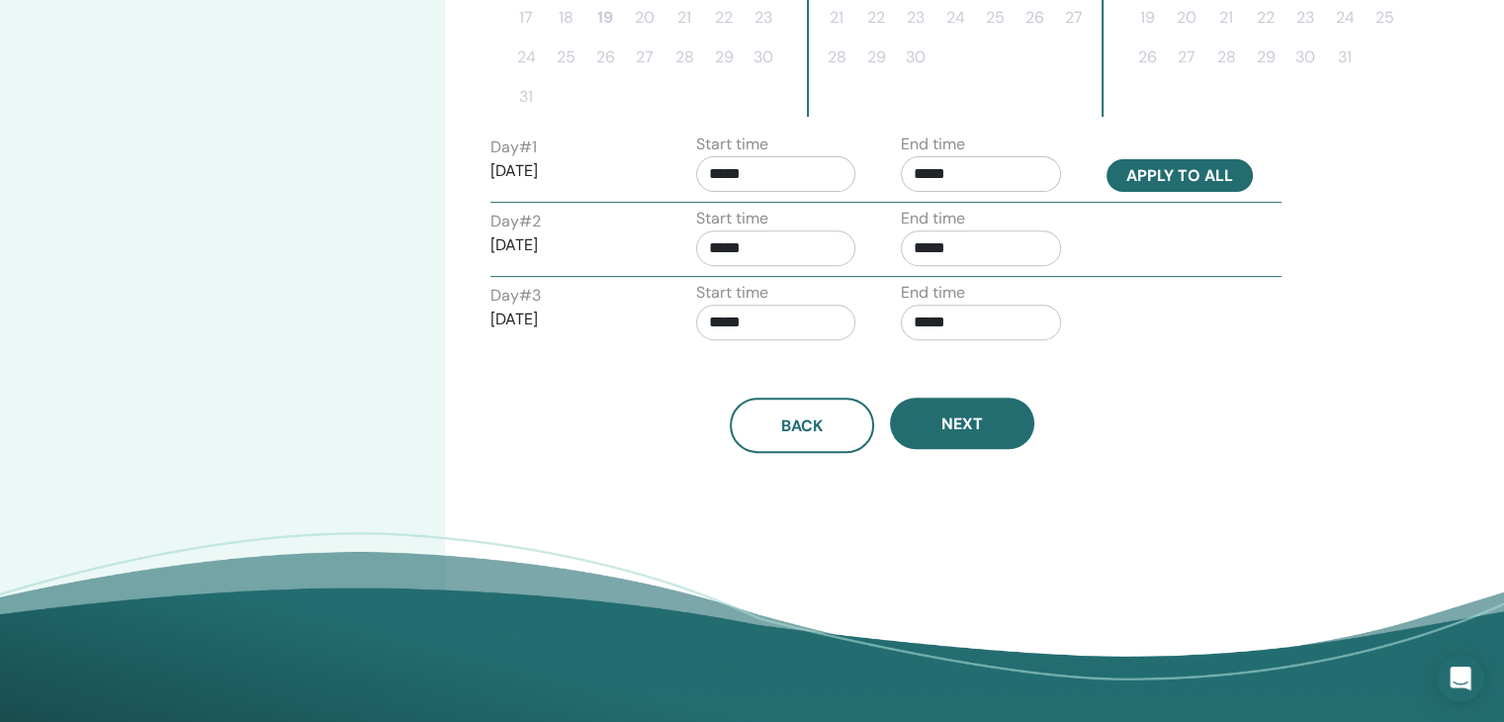
click at [1176, 167] on button "Apply to all" at bounding box center [1180, 175] width 146 height 33
type input "*****"
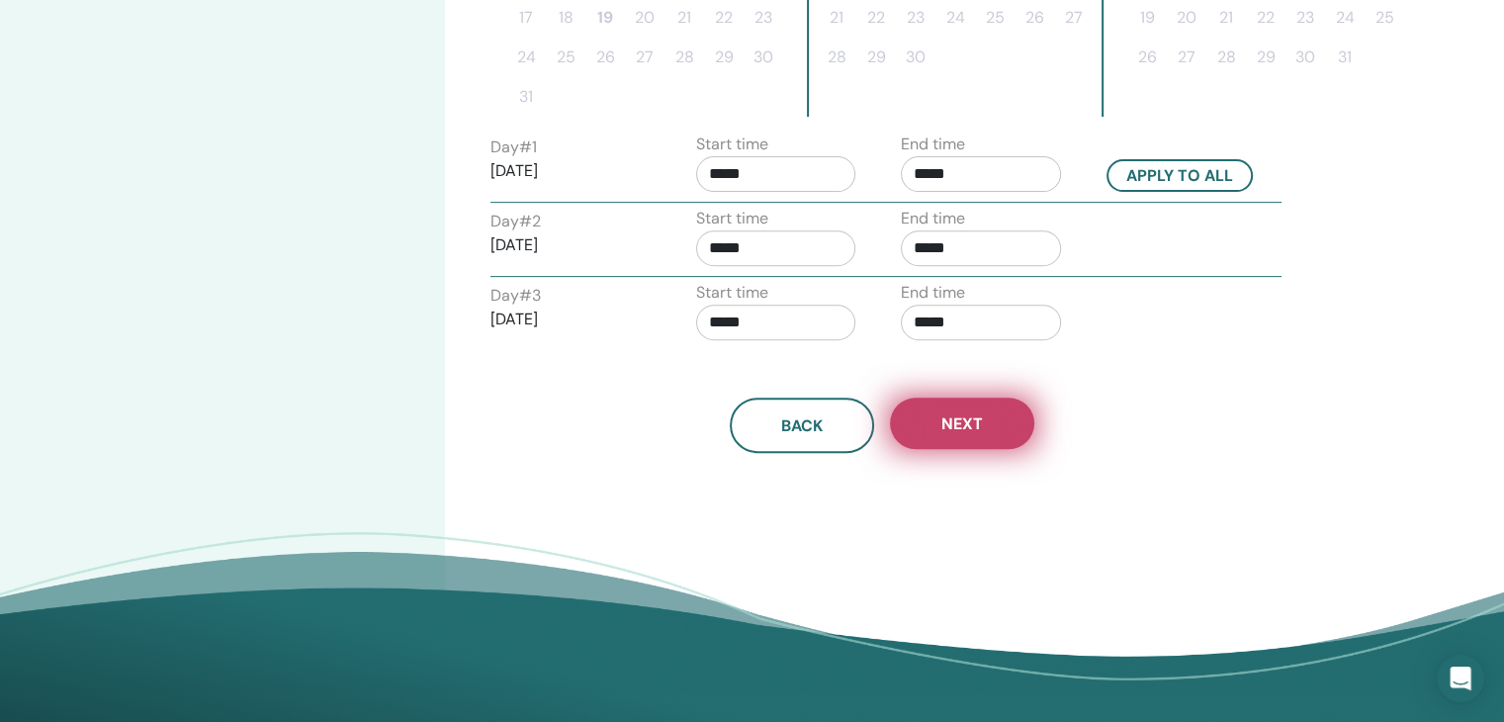
click at [974, 430] on button "Next" at bounding box center [962, 423] width 144 height 51
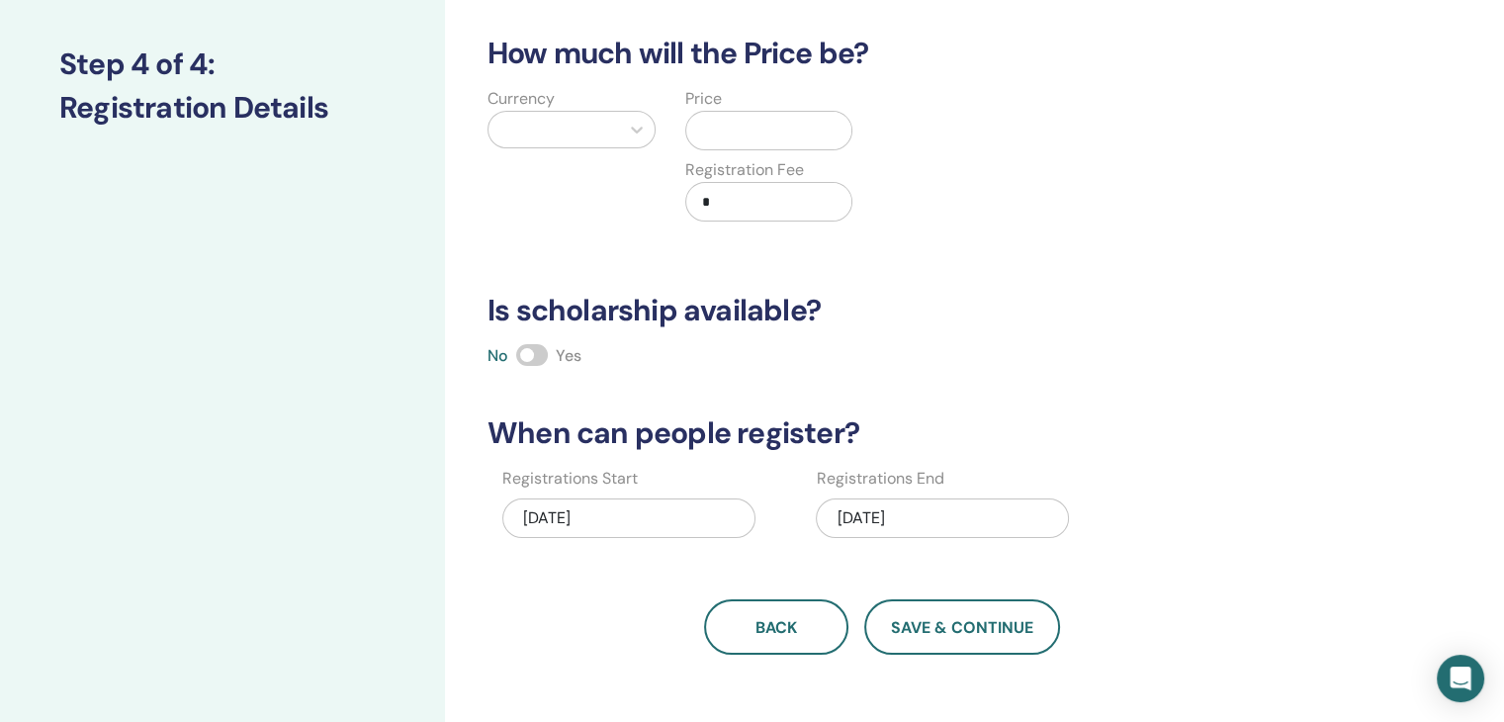
scroll to position [180, 0]
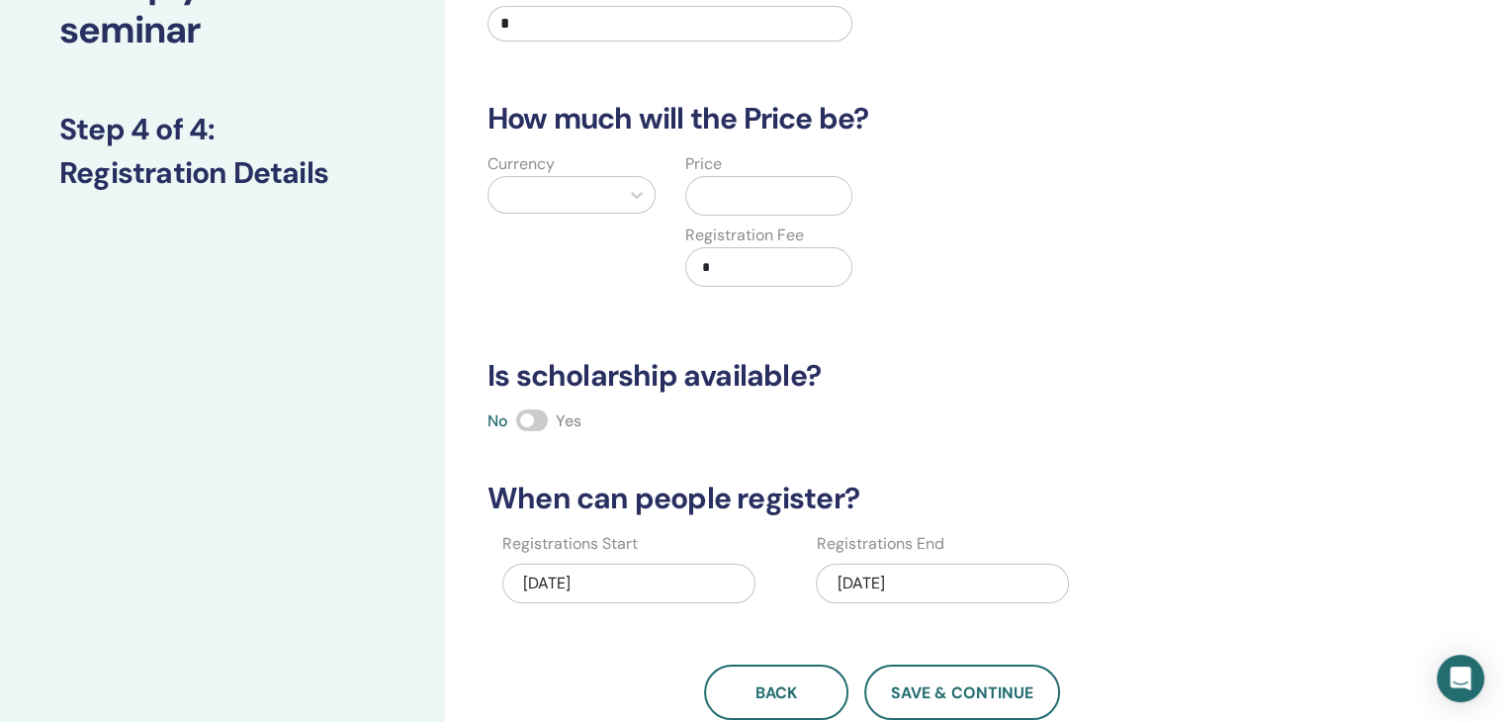
click at [526, 25] on input "*" at bounding box center [670, 24] width 365 height 36
type input "**"
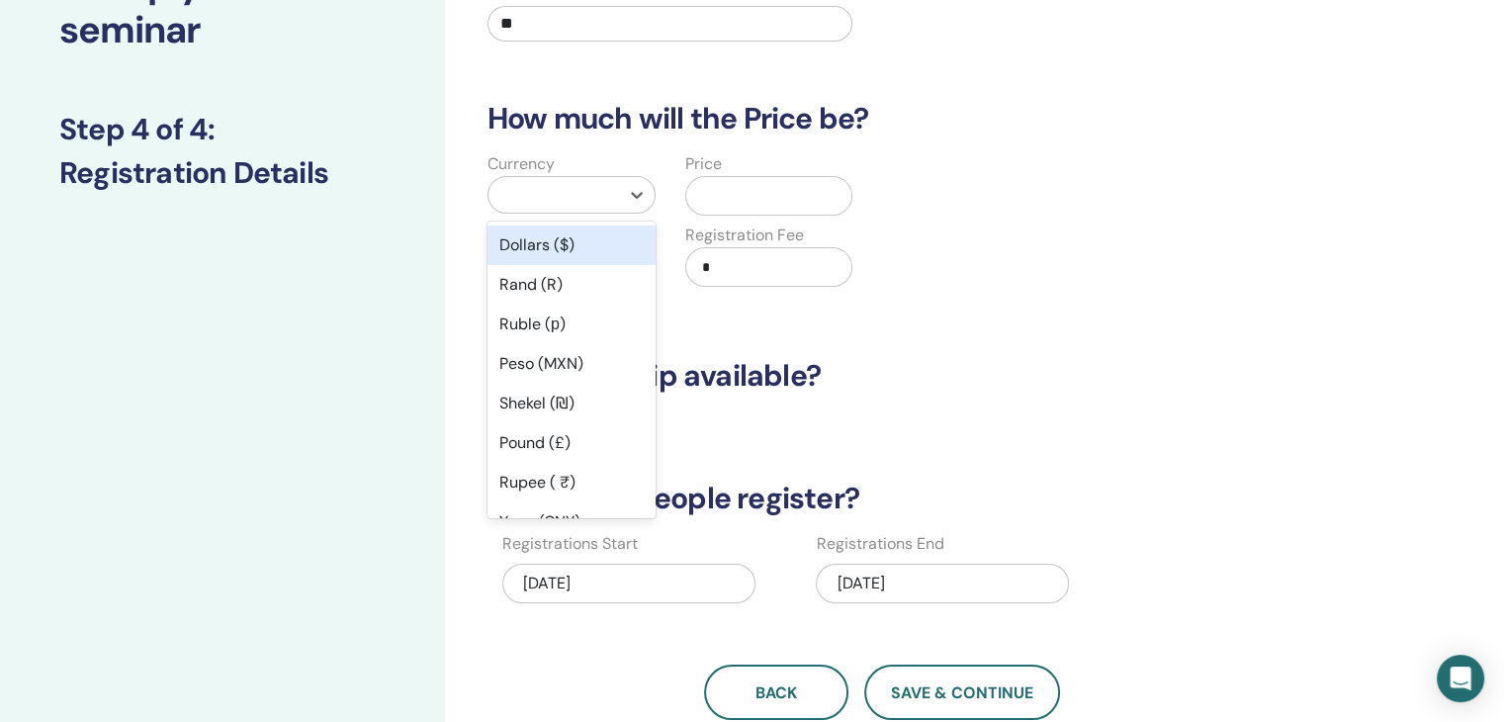
click at [556, 191] on div at bounding box center [554, 195] width 111 height 28
click at [566, 247] on div "Dollars ($)" at bounding box center [572, 246] width 168 height 40
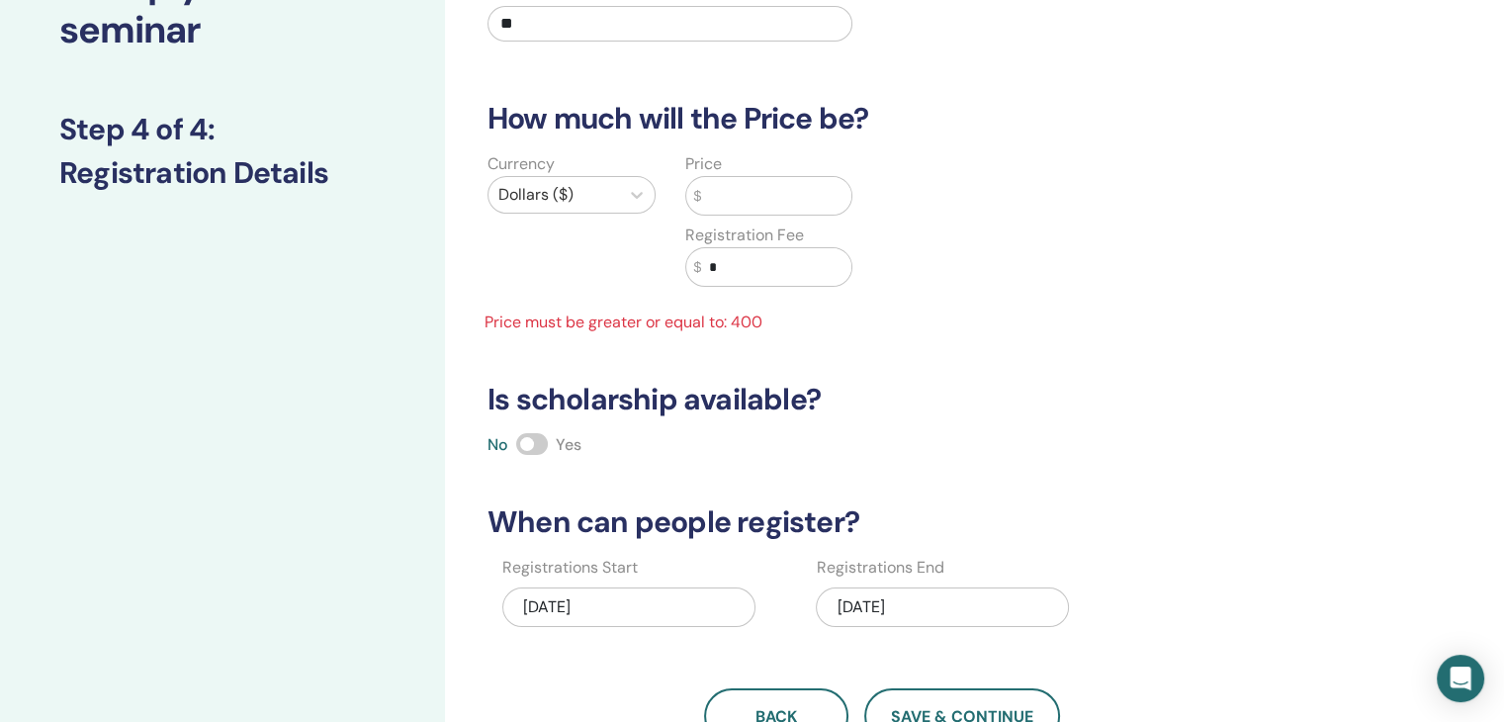
click at [719, 204] on input "text" at bounding box center [776, 196] width 150 height 38
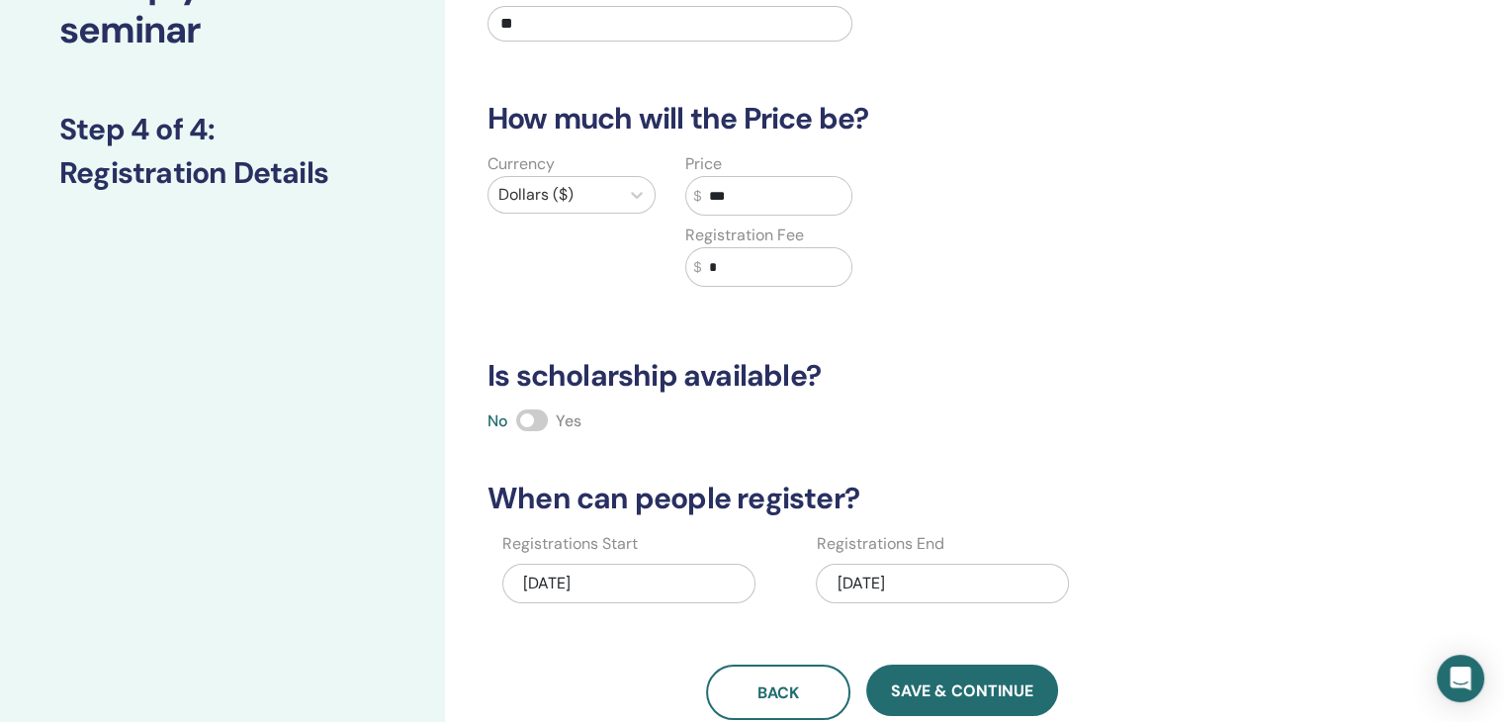
type input "***"
click at [739, 271] on input "*" at bounding box center [776, 267] width 150 height 38
type input "*"
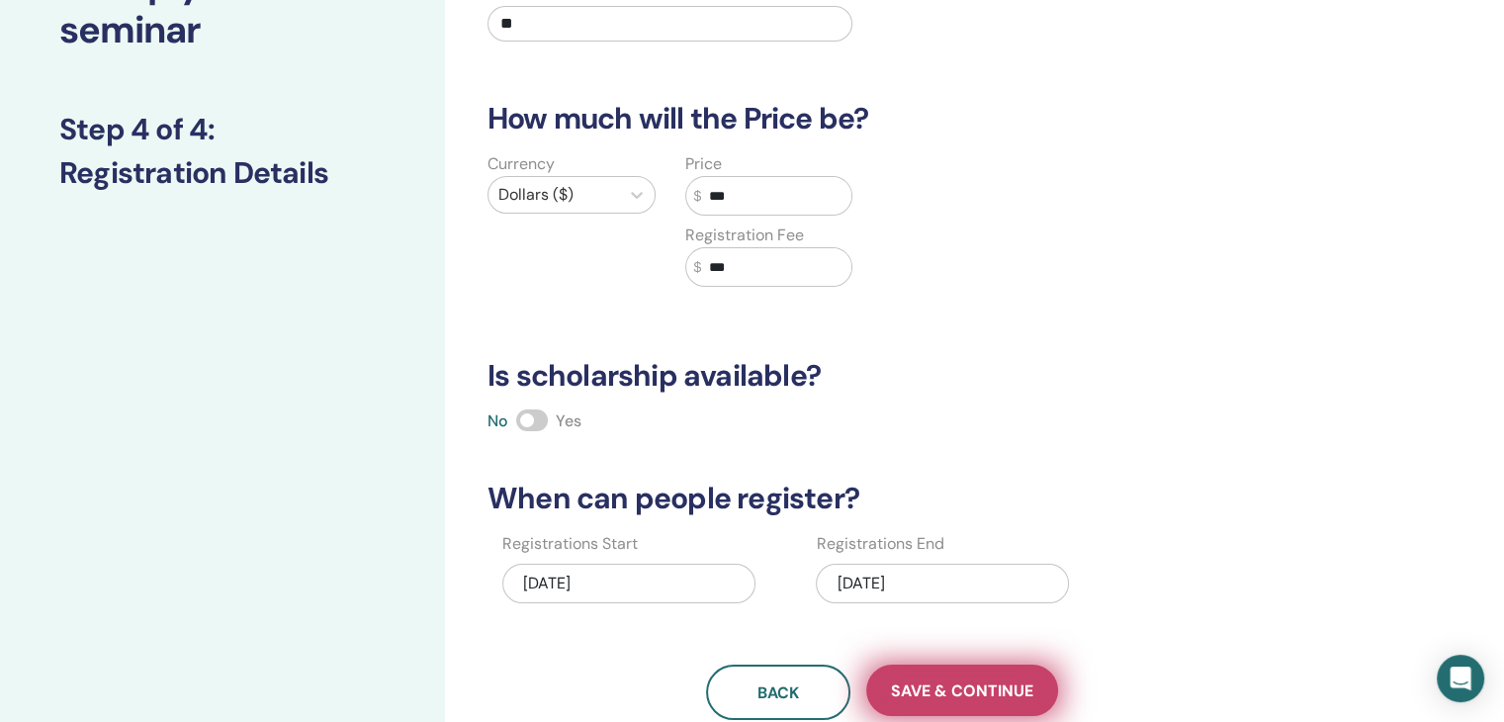
type input "***"
click at [979, 695] on span "Save & Continue" at bounding box center [962, 691] width 142 height 21
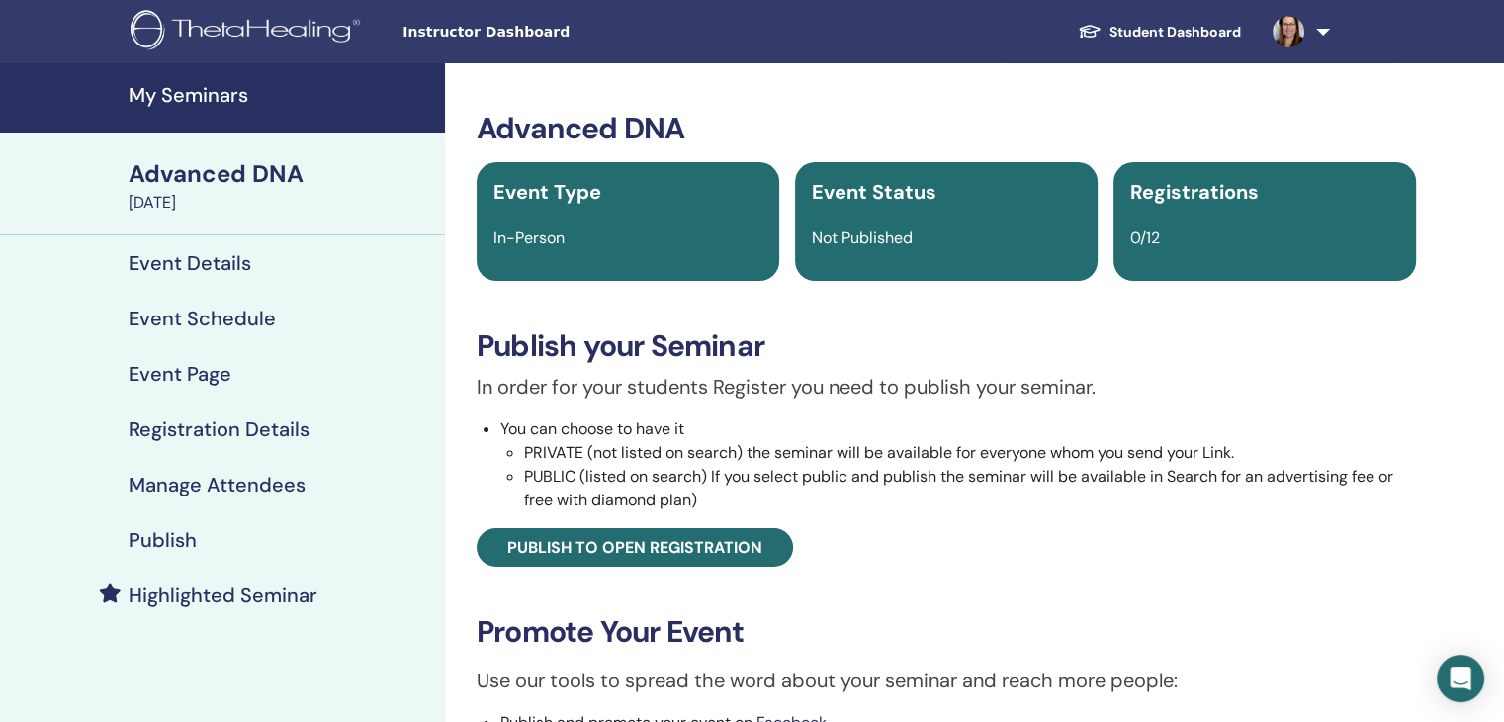
click at [174, 536] on h4 "Publish" at bounding box center [163, 540] width 68 height 24
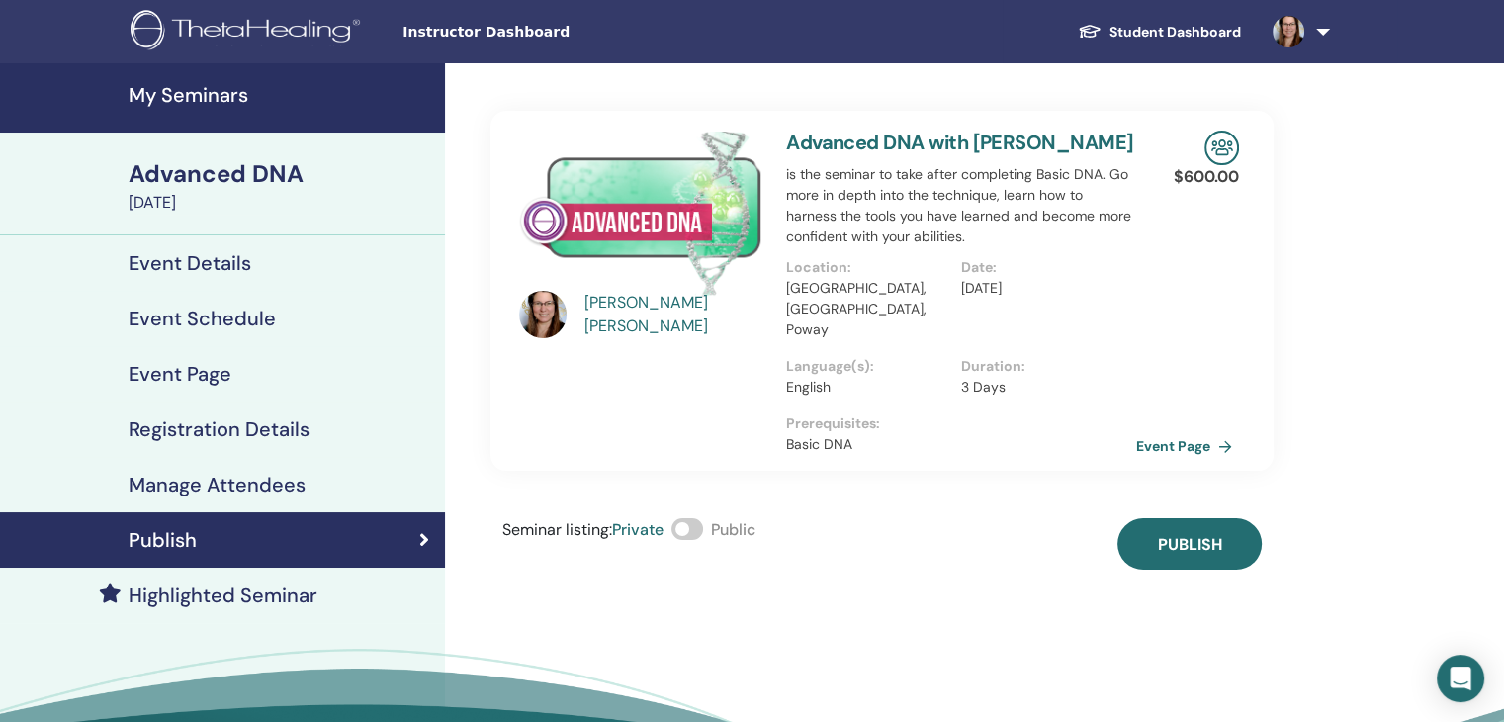
click at [690, 518] on span at bounding box center [688, 529] width 32 height 22
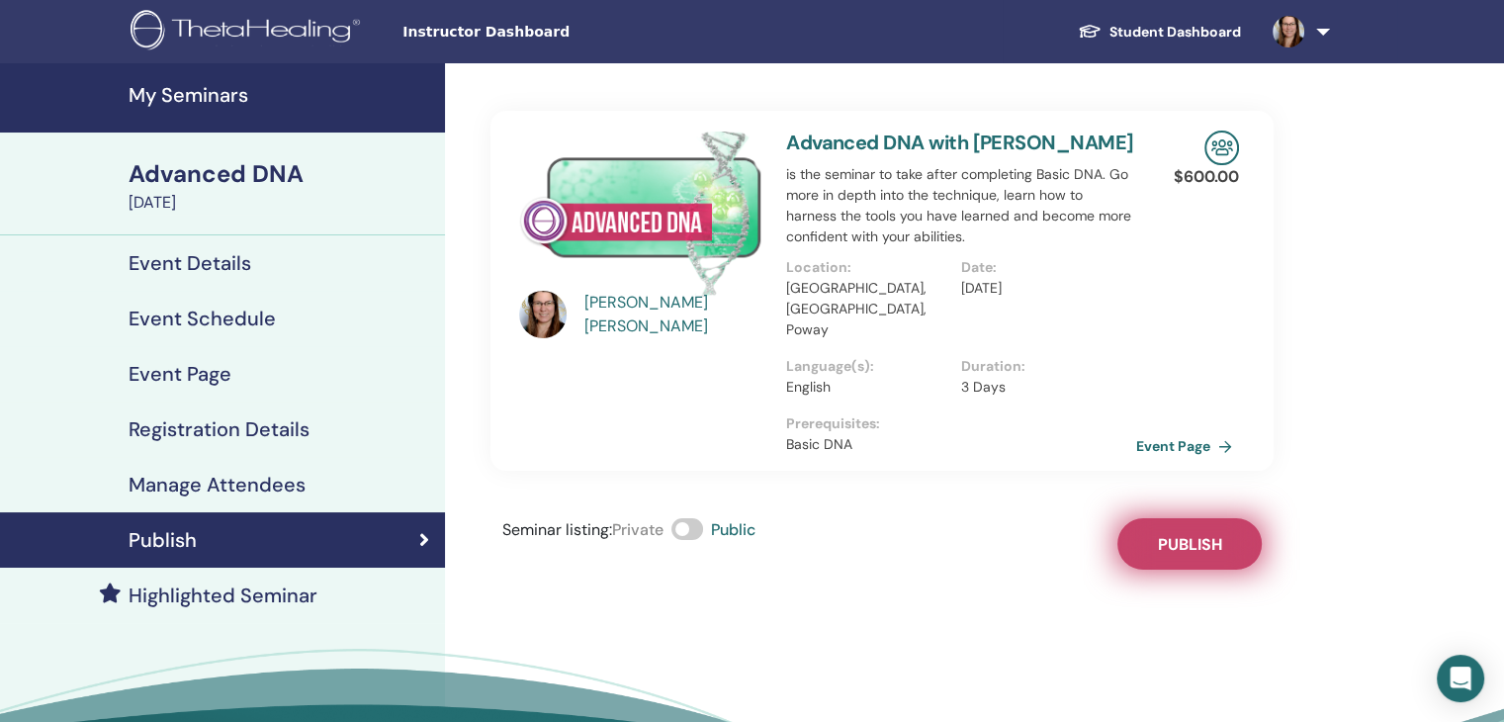
click at [1211, 534] on span "Publish" at bounding box center [1190, 544] width 64 height 21
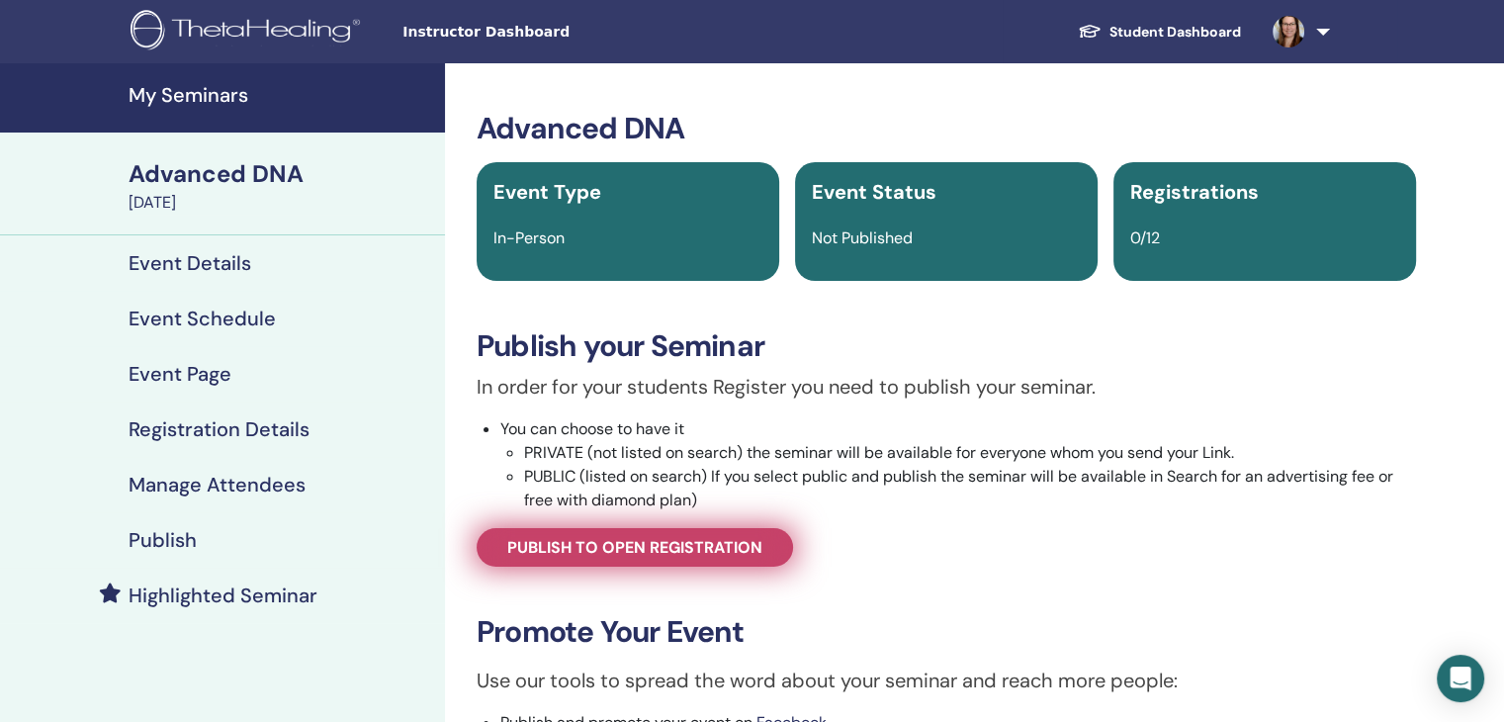
click at [645, 548] on span "Publish to open registration" at bounding box center [634, 547] width 255 height 21
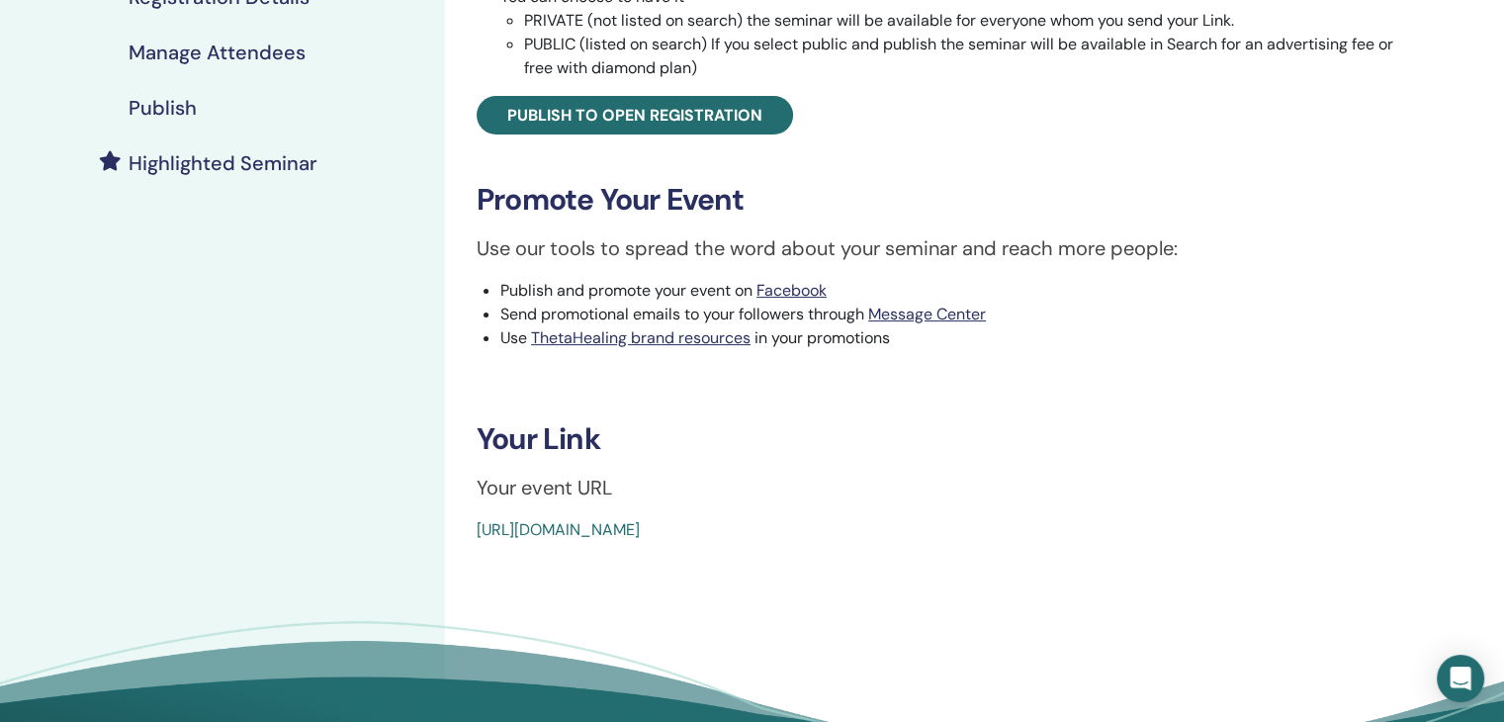
scroll to position [435, 0]
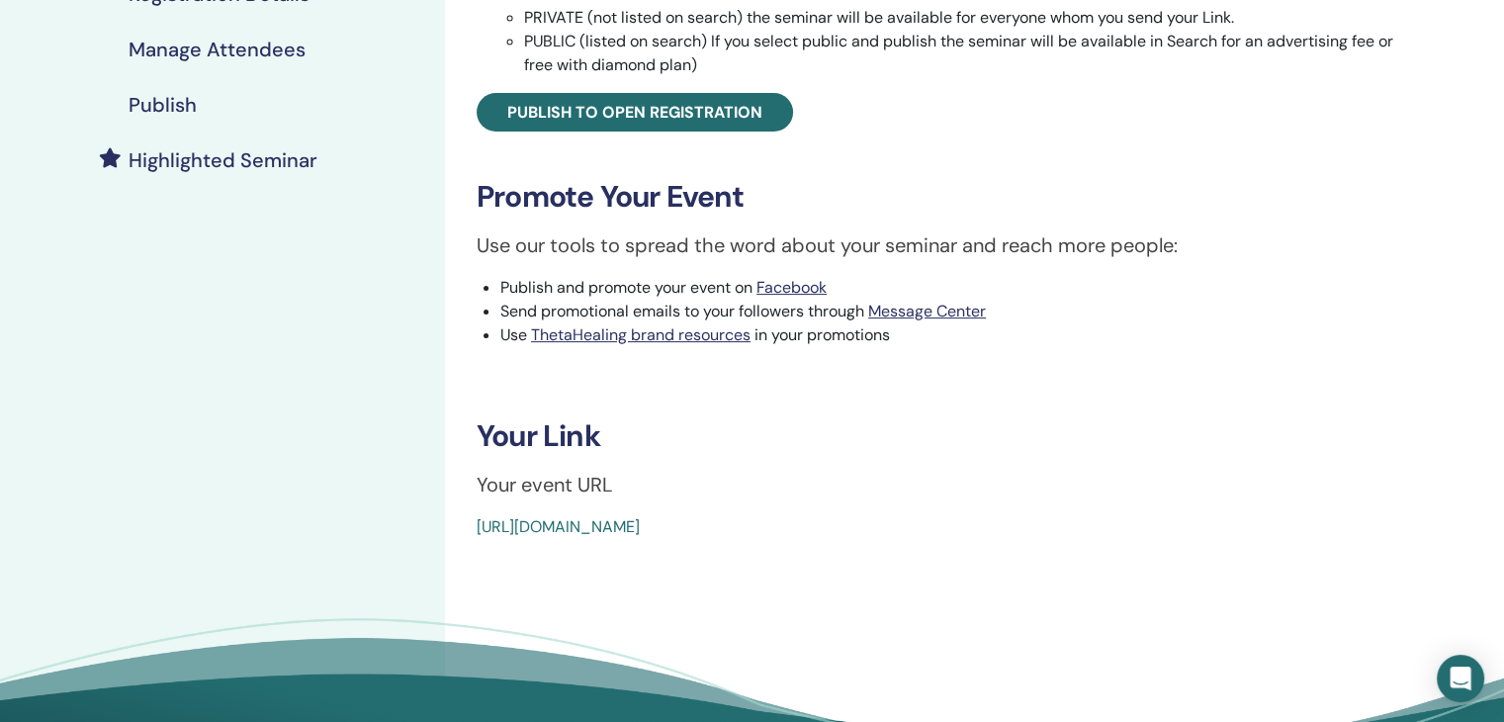
click at [640, 522] on link "[URL][DOMAIN_NAME]" at bounding box center [558, 526] width 163 height 21
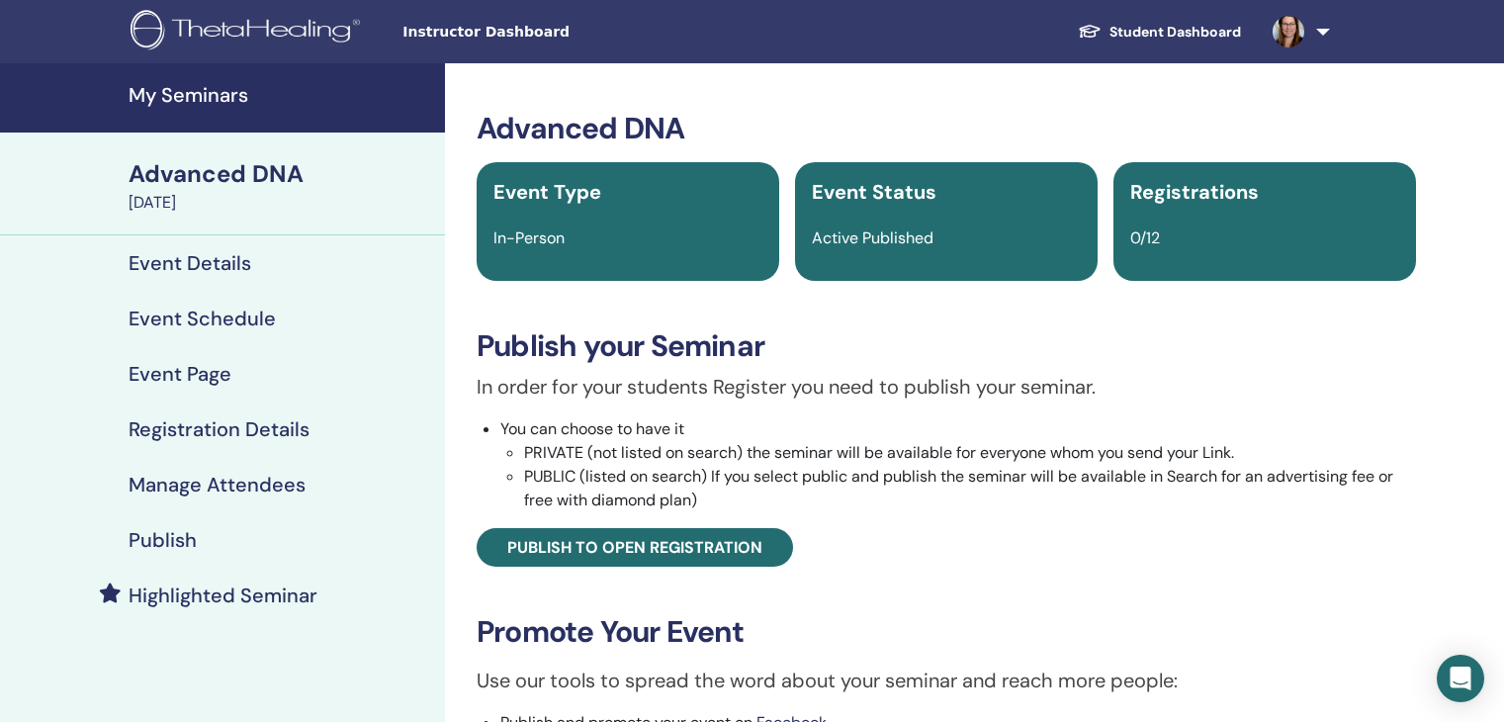
scroll to position [435, 0]
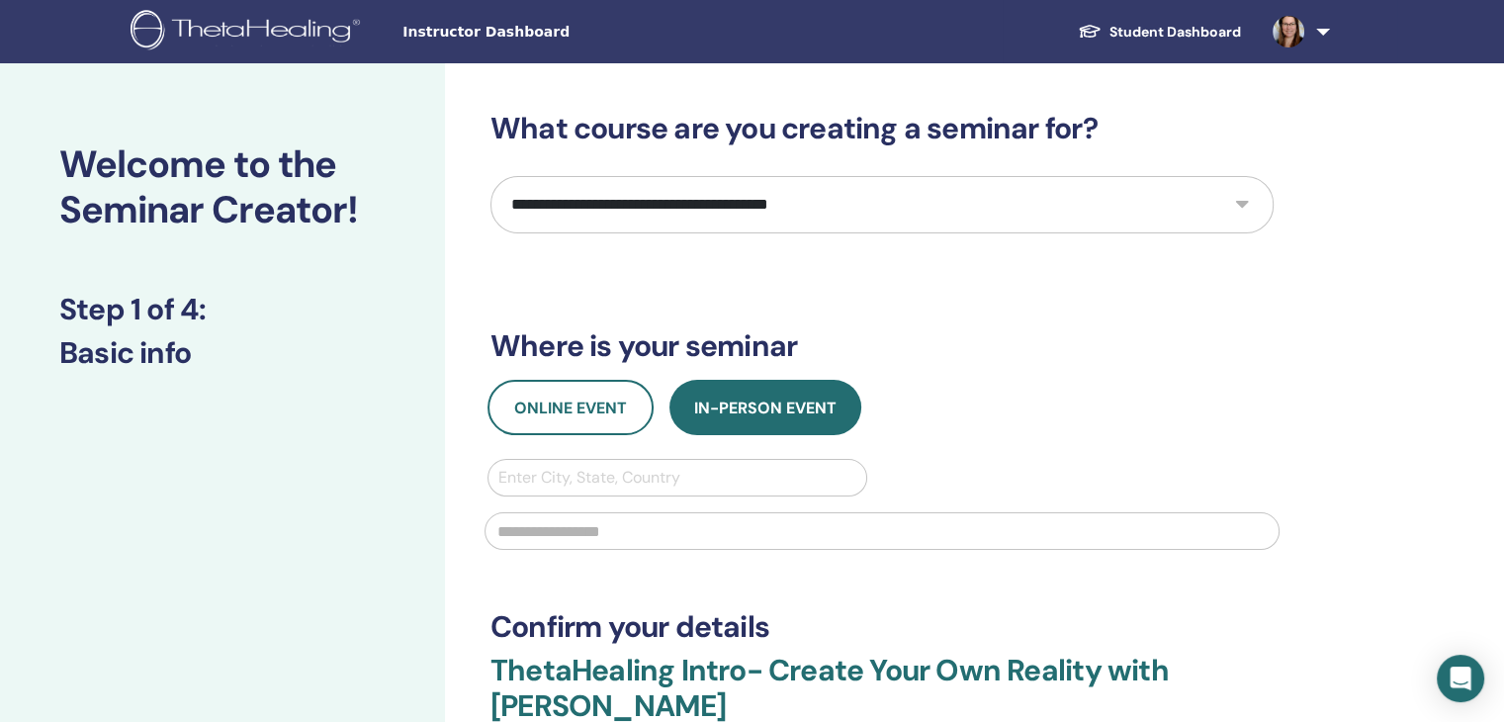
click at [493, 31] on span "Instructor Dashboard" at bounding box center [551, 32] width 297 height 21
click at [512, 35] on span "Instructor Dashboard" at bounding box center [551, 32] width 297 height 21
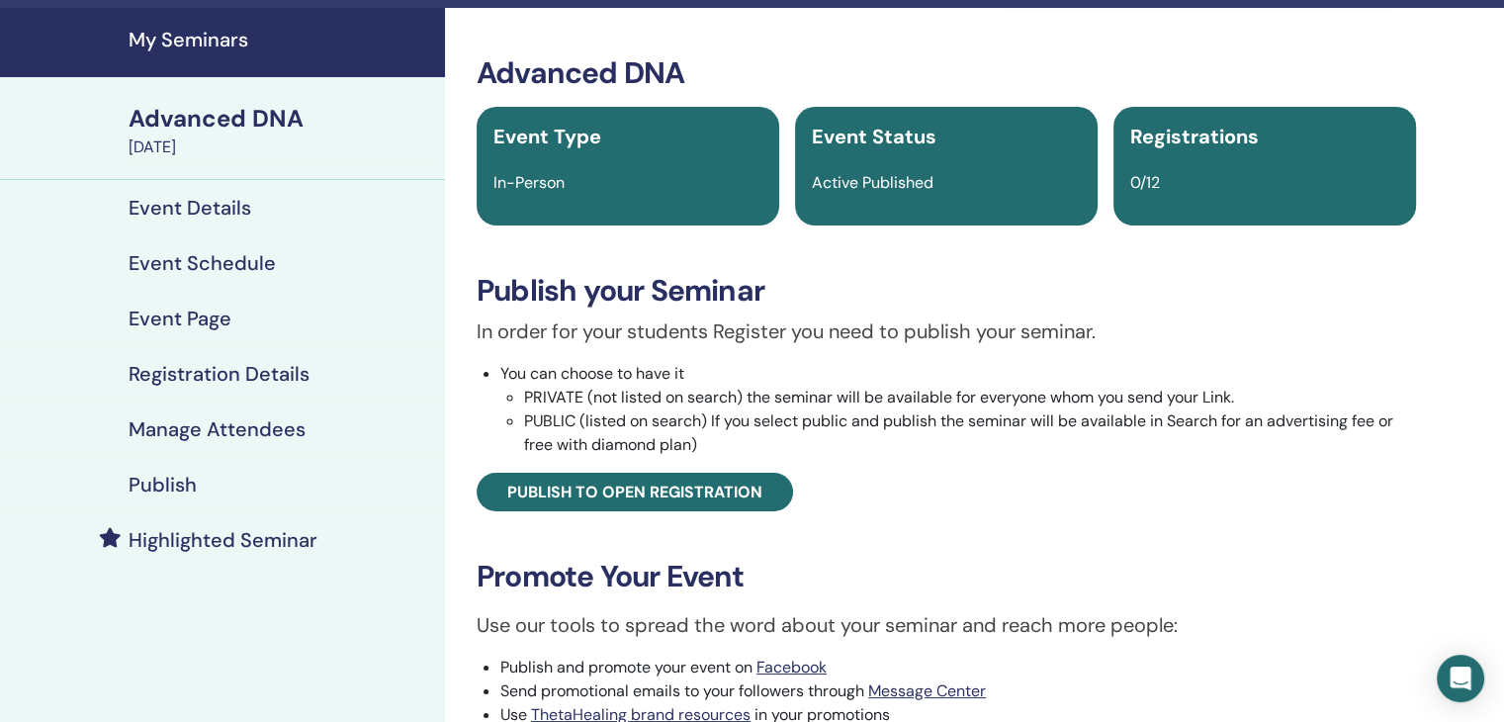
scroll to position [40, 0]
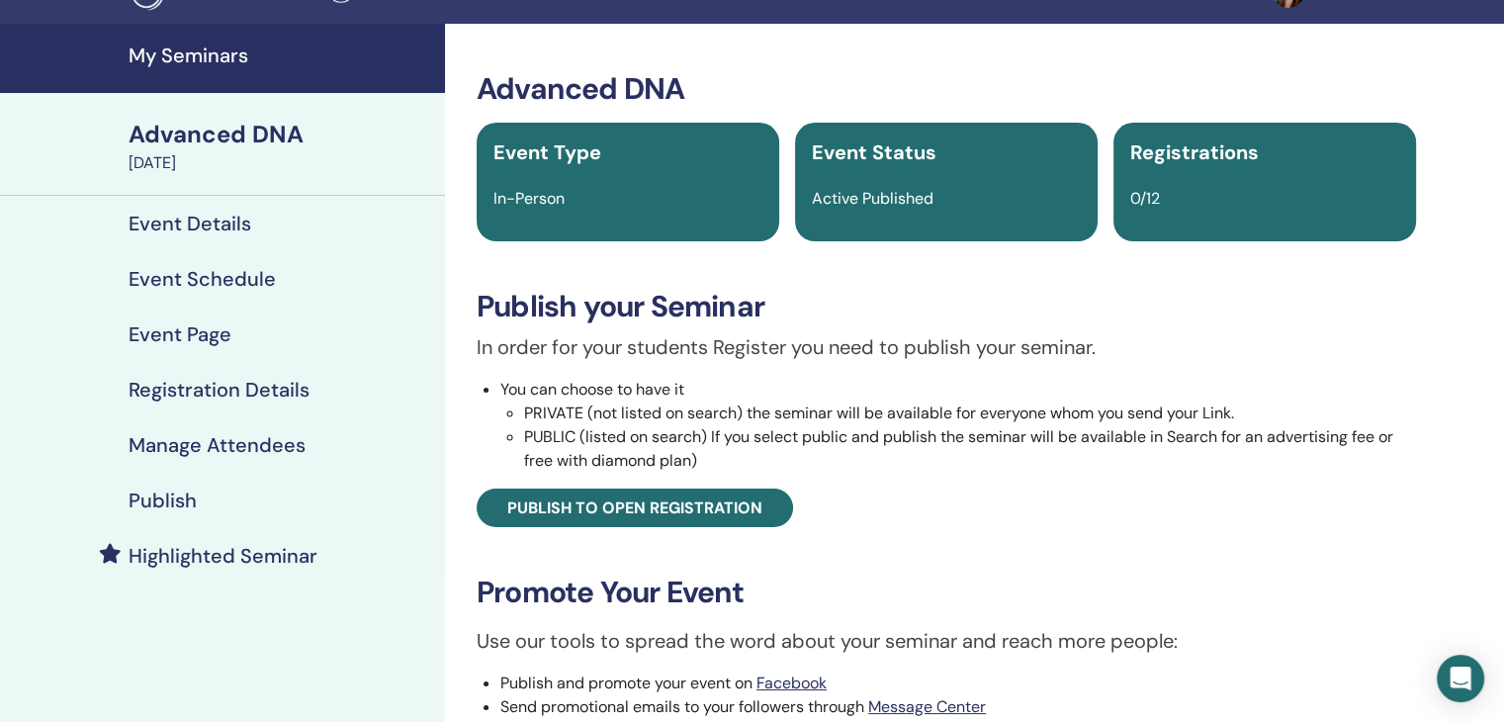
click at [202, 57] on h4 "My Seminars" at bounding box center [281, 56] width 305 height 24
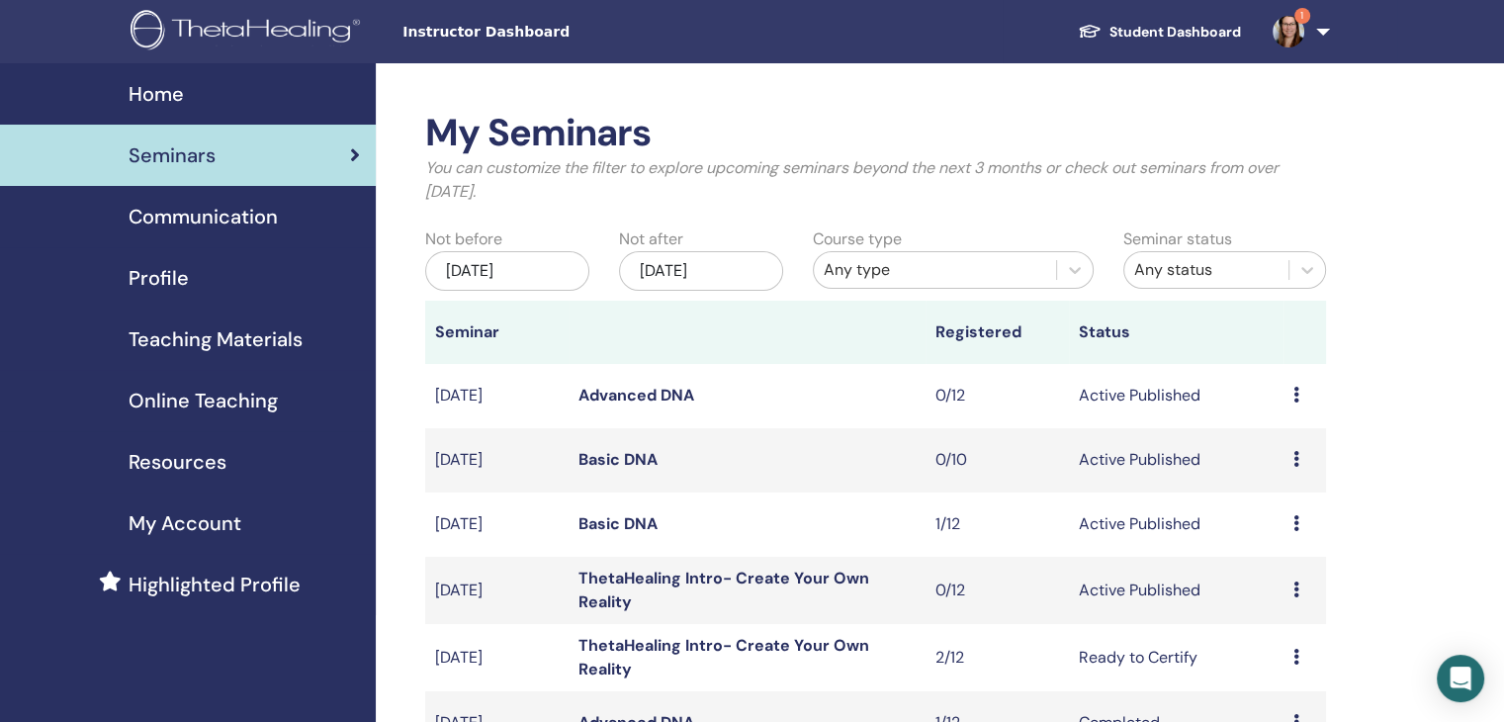
click at [618, 462] on link "Basic DNA" at bounding box center [618, 459] width 79 height 21
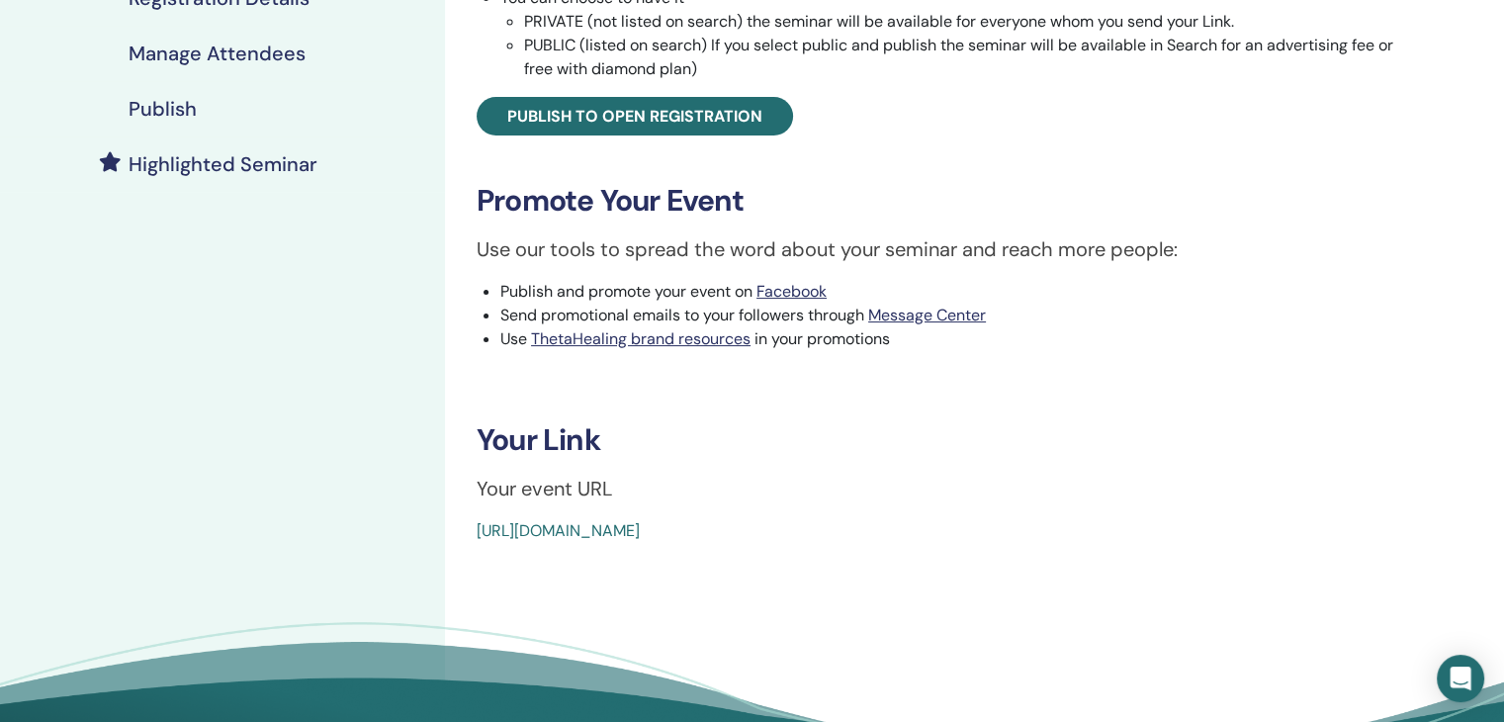
scroll to position [435, 0]
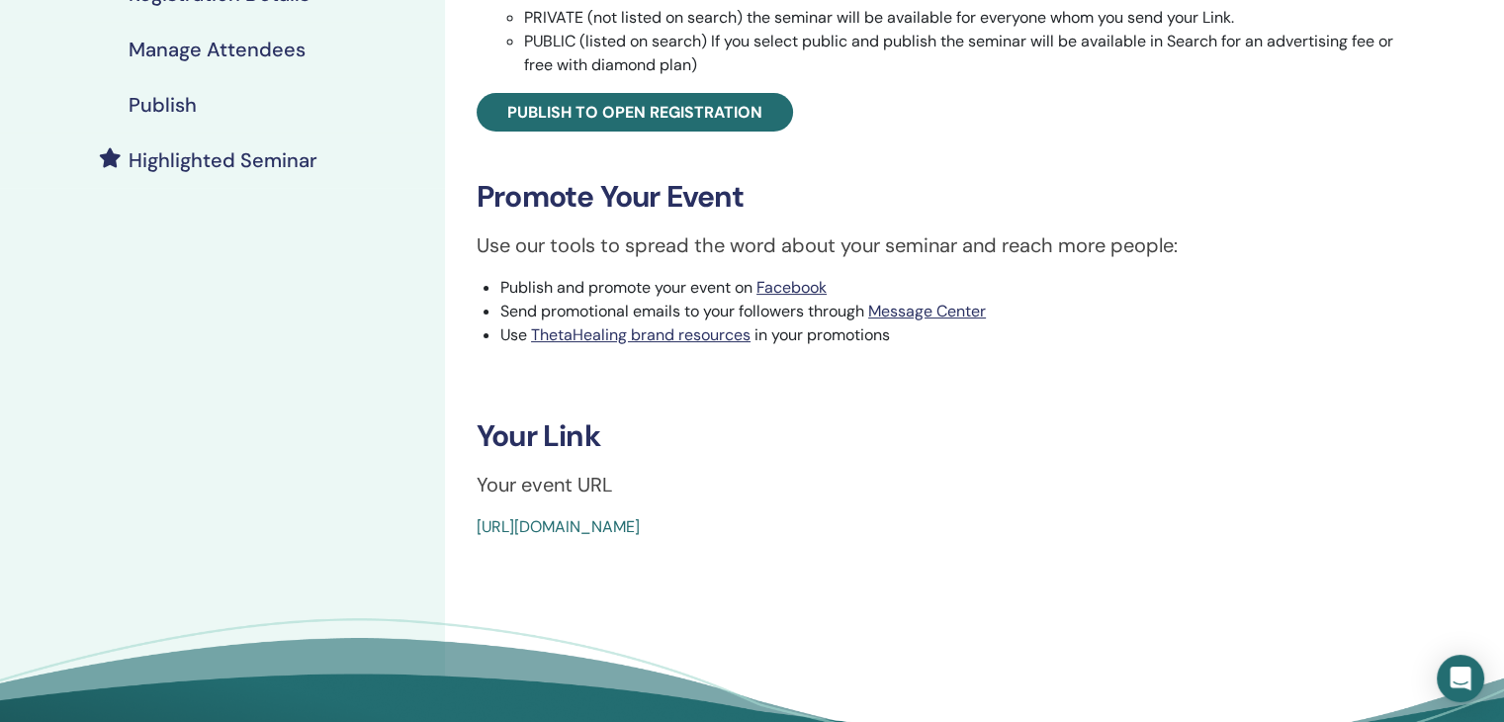
click at [640, 523] on link "[URL][DOMAIN_NAME]" at bounding box center [558, 526] width 163 height 21
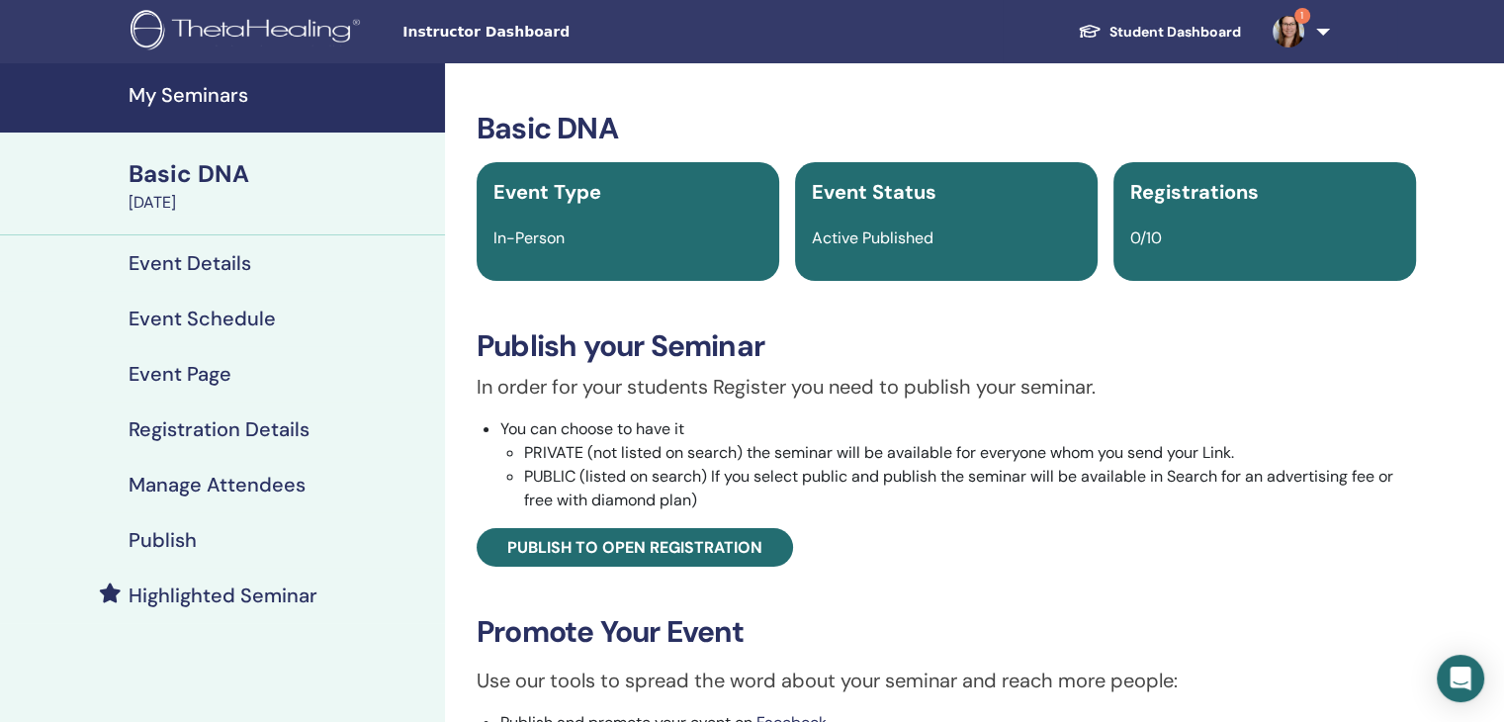
click at [199, 93] on h4 "My Seminars" at bounding box center [281, 95] width 305 height 24
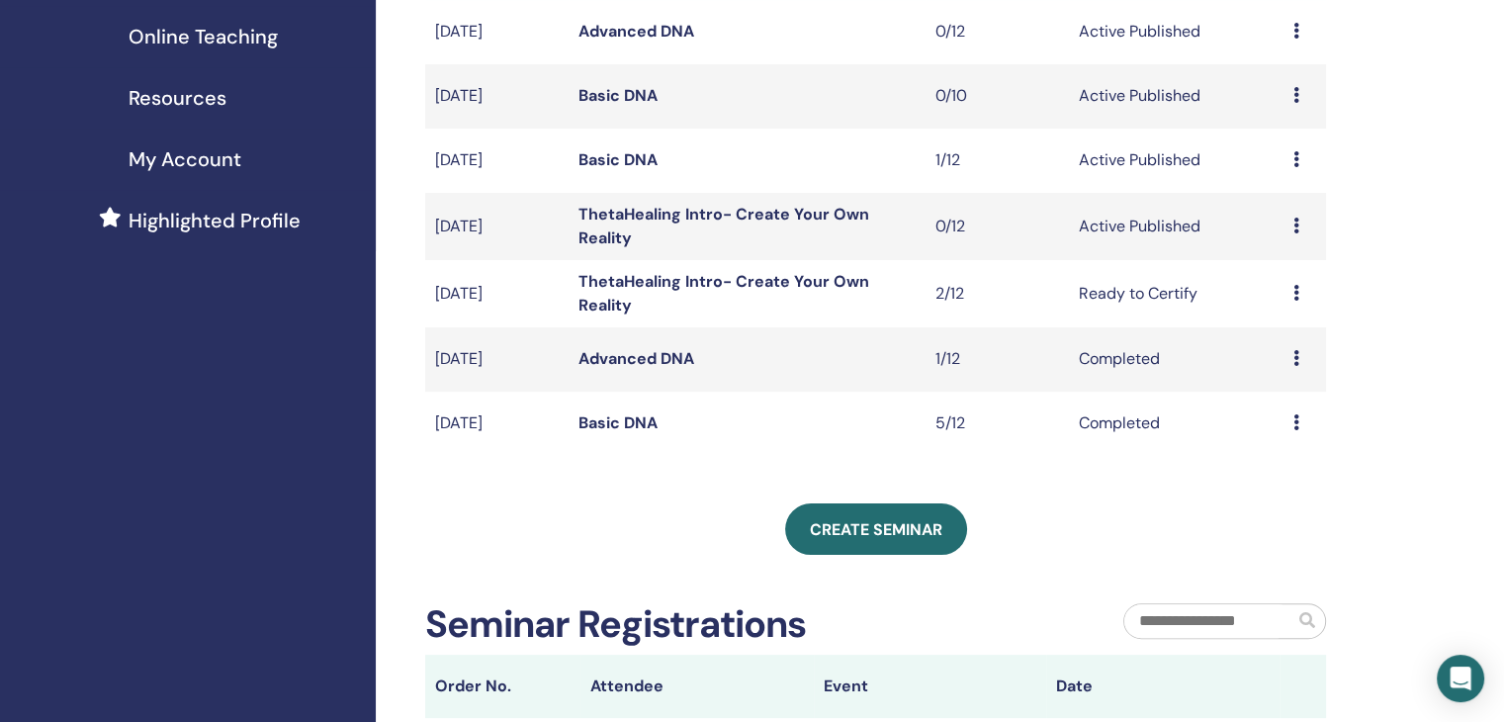
scroll to position [366, 0]
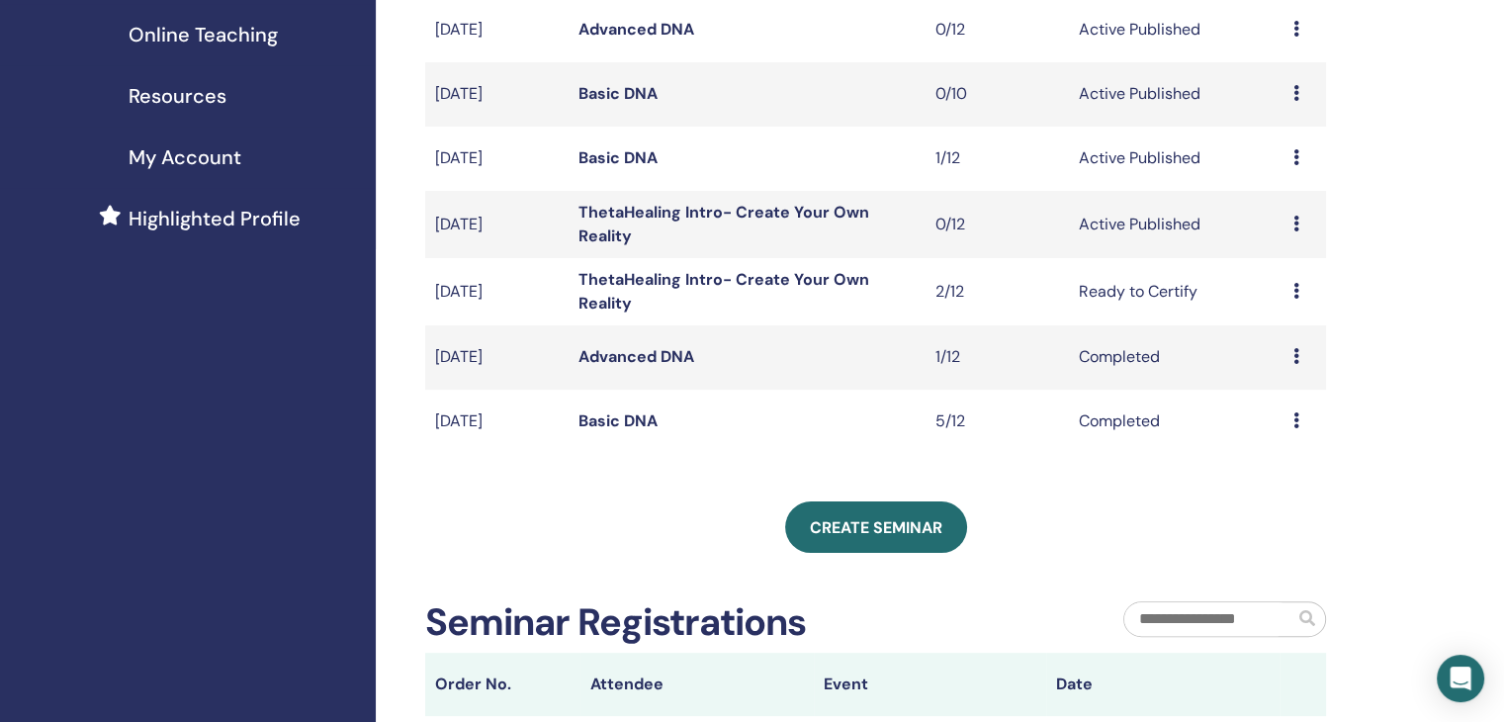
click at [600, 423] on link "Basic DNA" at bounding box center [618, 420] width 79 height 21
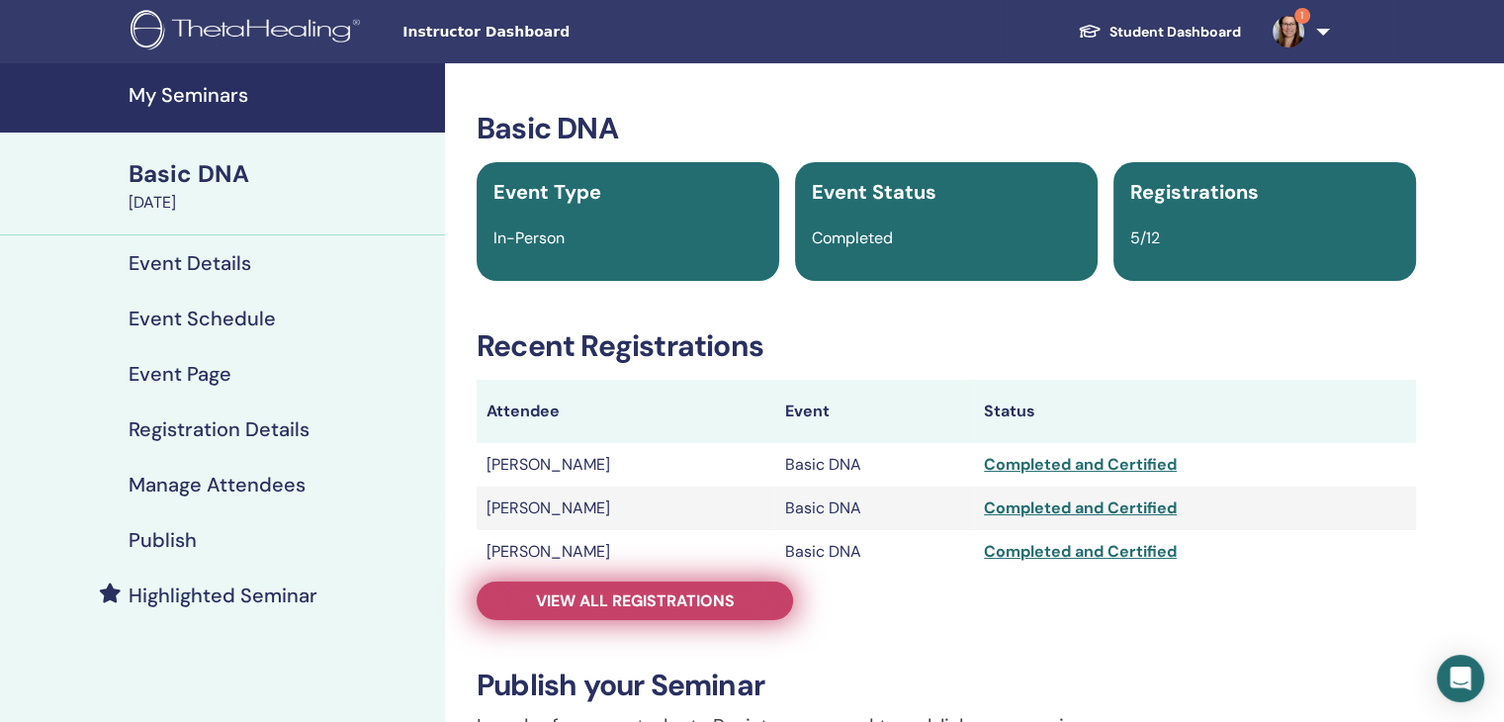
click at [717, 607] on span "View all registrations" at bounding box center [635, 600] width 199 height 21
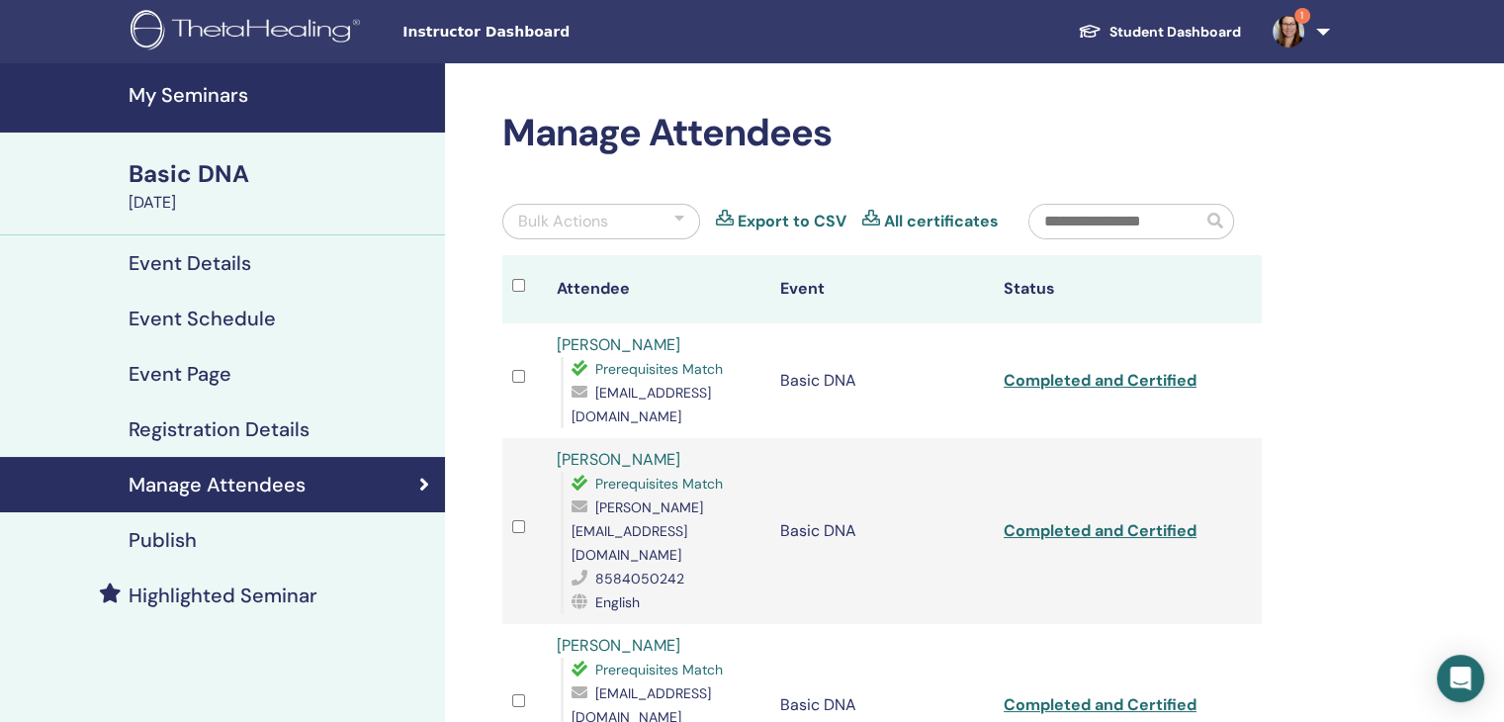
scroll to position [631, 0]
